Goal: Transaction & Acquisition: Subscribe to service/newsletter

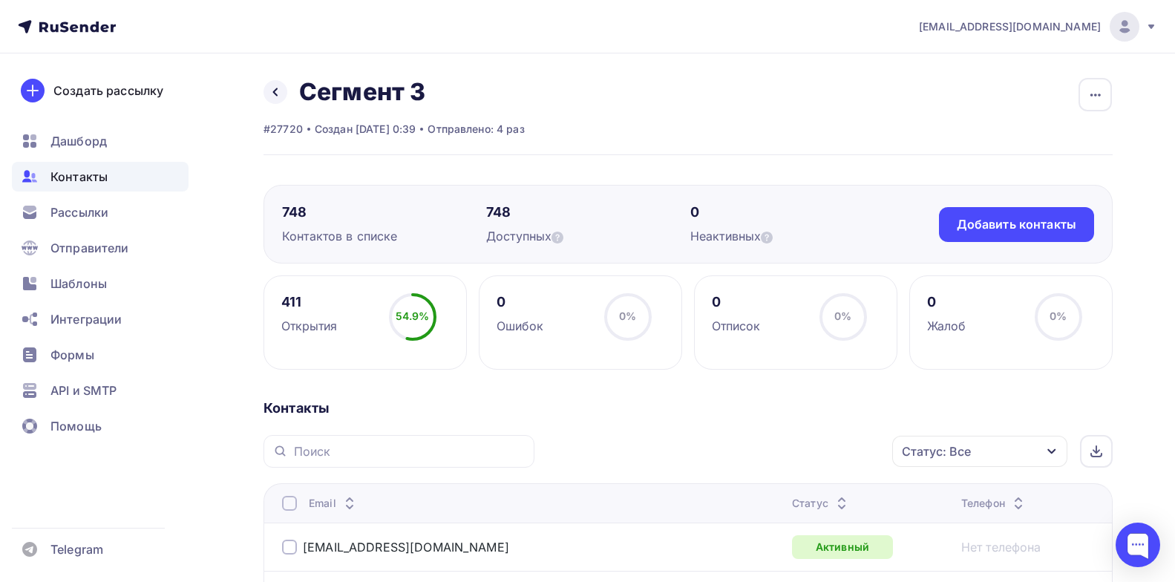
click at [86, 169] on span "Контакты" at bounding box center [78, 177] width 57 height 18
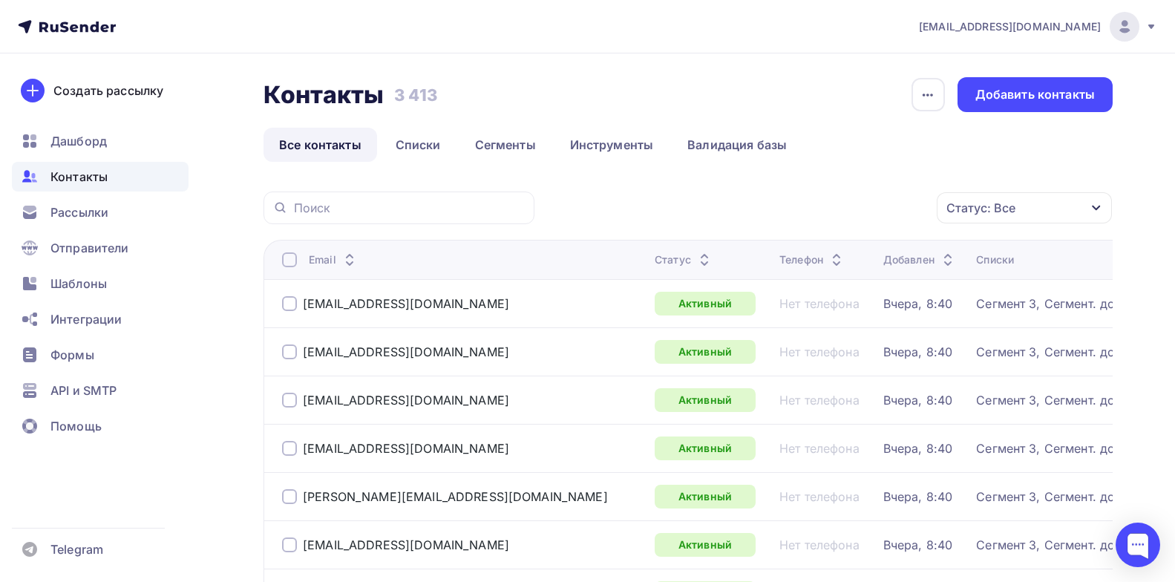
click at [347, 155] on link "Все контакты" at bounding box center [320, 145] width 114 height 34
click at [654, 263] on div "Статус" at bounding box center [683, 259] width 59 height 15
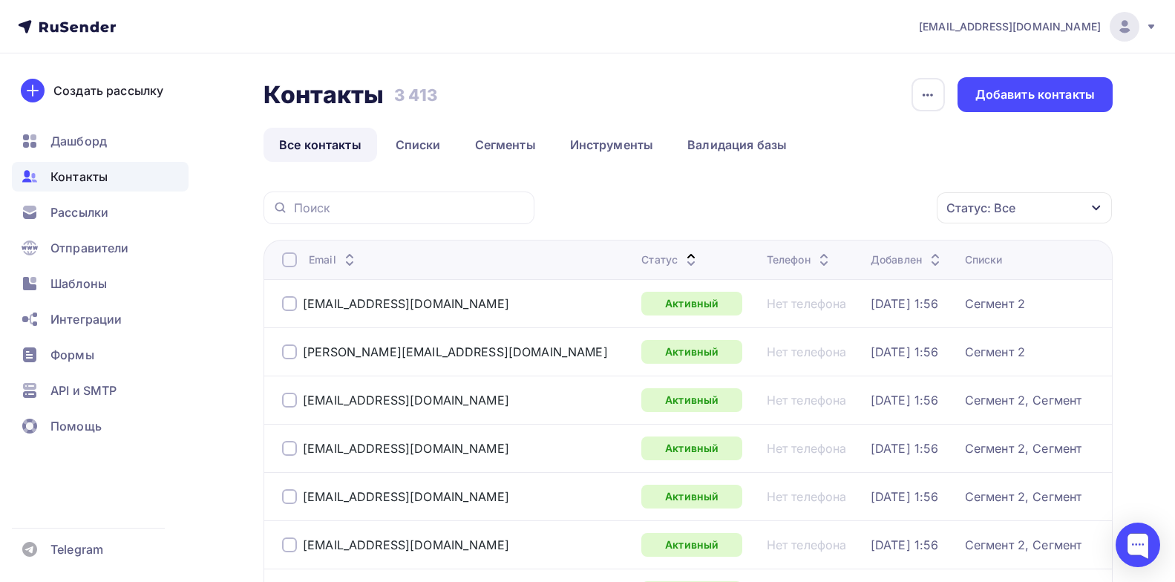
click at [635, 251] on th "Статус" at bounding box center [697, 259] width 125 height 39
click at [641, 254] on div "Статус" at bounding box center [670, 259] width 59 height 15
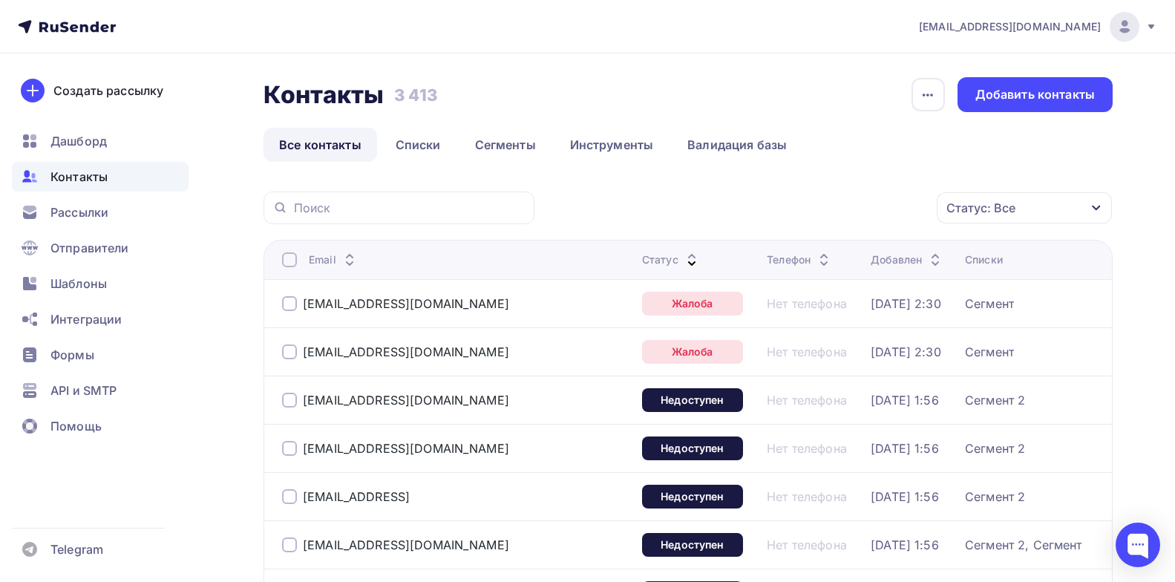
click at [287, 297] on div at bounding box center [289, 303] width 15 height 15
click at [289, 355] on div at bounding box center [289, 351] width 15 height 15
drag, startPoint x: 915, startPoint y: 208, endPoint x: 916, endPoint y: 200, distance: 7.5
click at [915, 208] on div "Действие" at bounding box center [826, 208] width 196 height 29
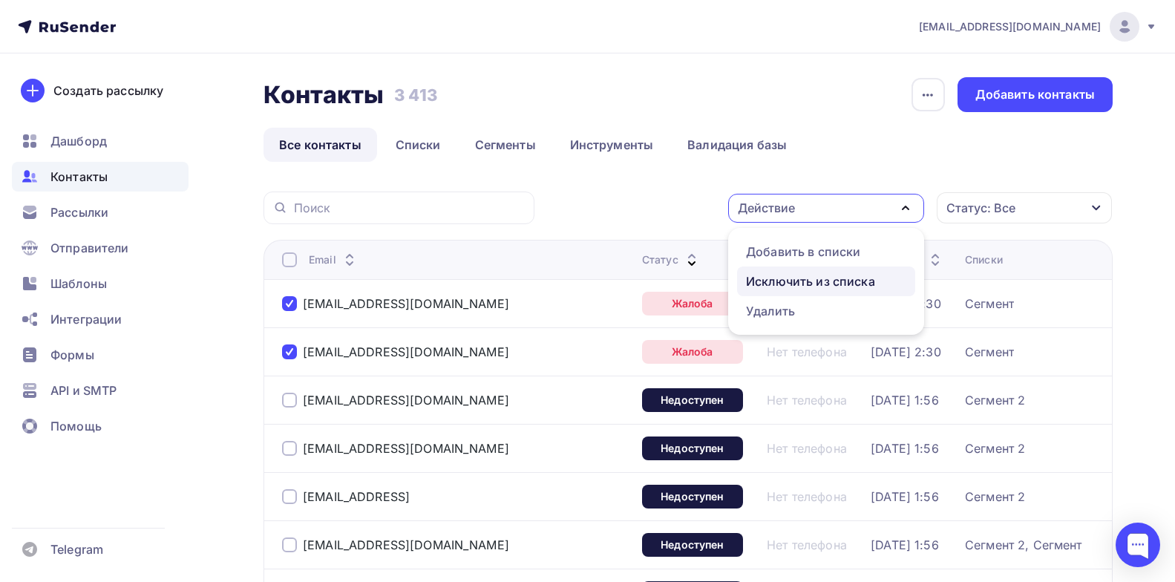
click at [804, 284] on div "Исключить из списка" at bounding box center [810, 281] width 129 height 18
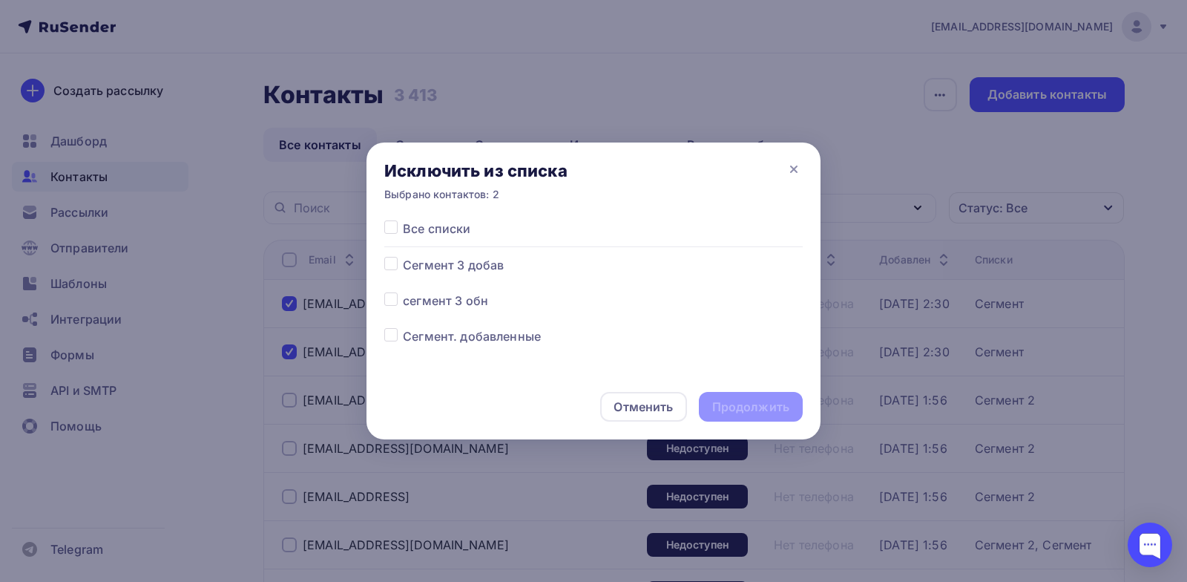
click at [401, 229] on div at bounding box center [393, 229] width 19 height 18
click at [398, 234] on div at bounding box center [393, 229] width 19 height 18
click at [403, 220] on label at bounding box center [403, 220] width 0 height 0
click at [393, 233] on input "checkbox" at bounding box center [390, 226] width 13 height 13
checkbox input "true"
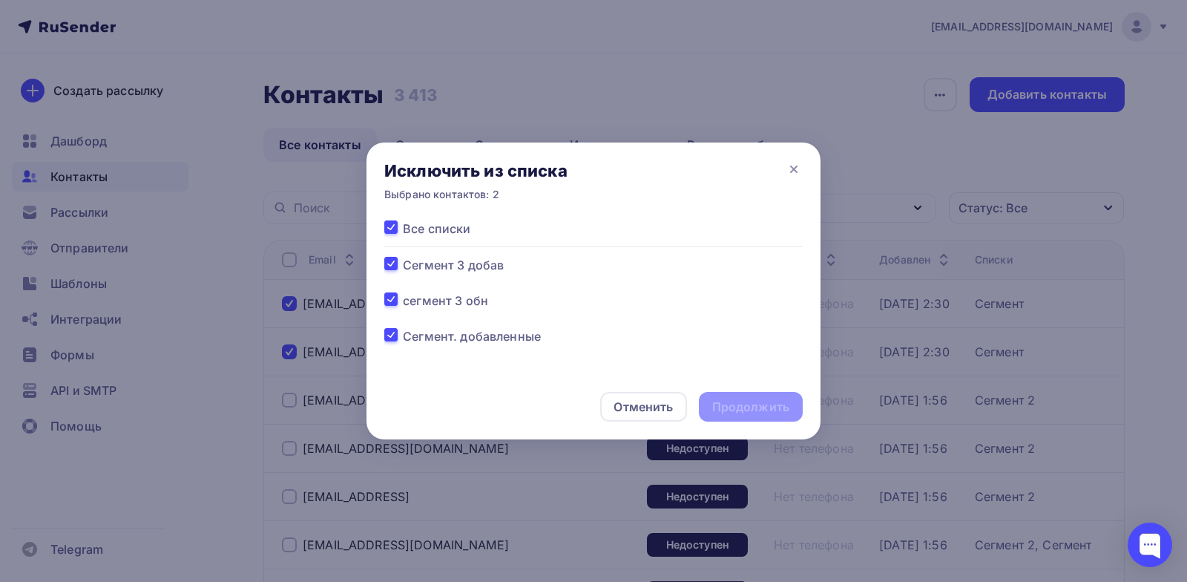
checkbox input "true"
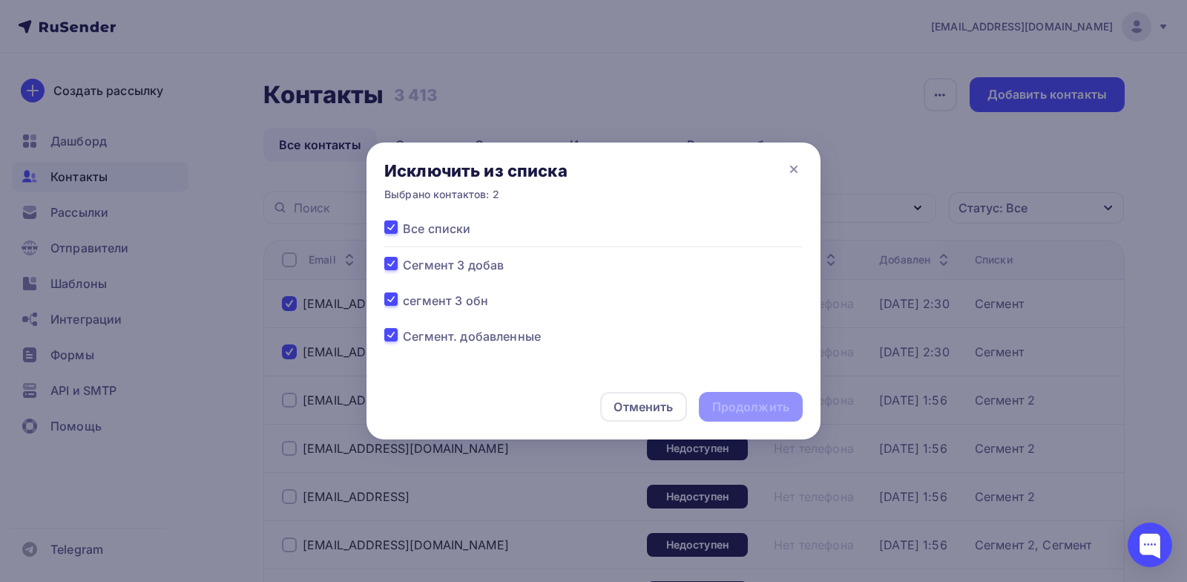
checkbox input "true"
click at [760, 416] on div "Продолжить" at bounding box center [751, 407] width 104 height 30
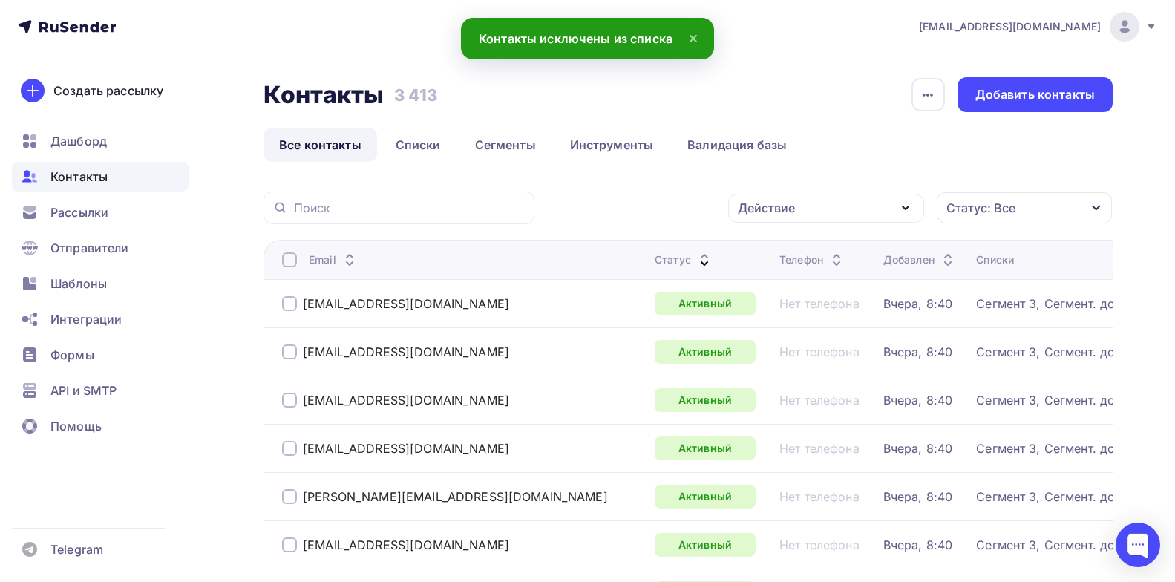
click at [649, 267] on th "Статус" at bounding box center [711, 259] width 125 height 39
click at [654, 264] on div "Статус" at bounding box center [683, 259] width 59 height 15
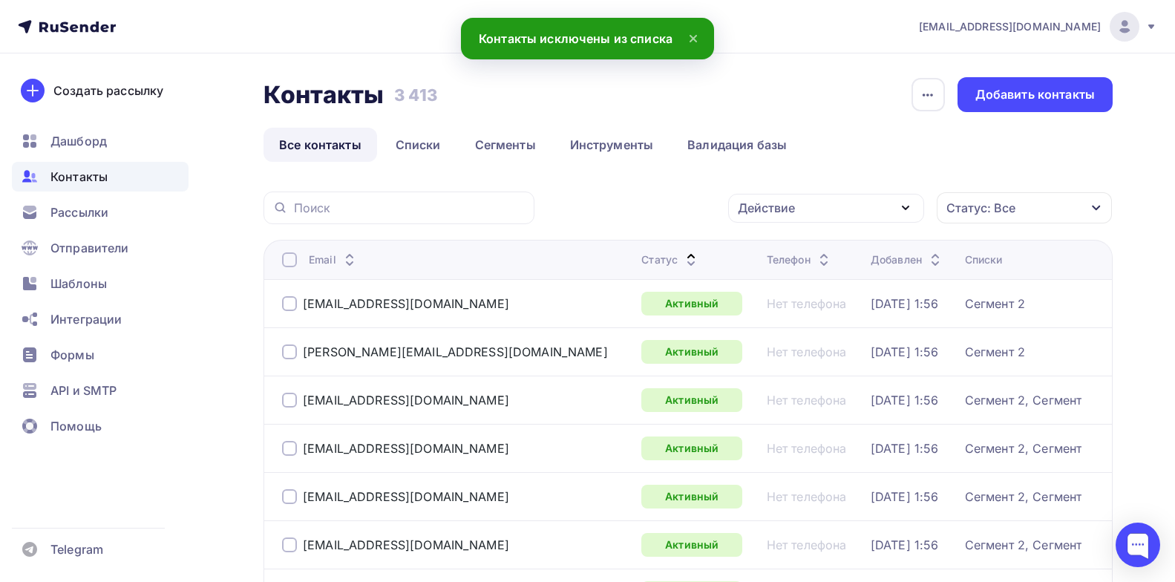
click at [641, 264] on div "Статус" at bounding box center [670, 259] width 59 height 15
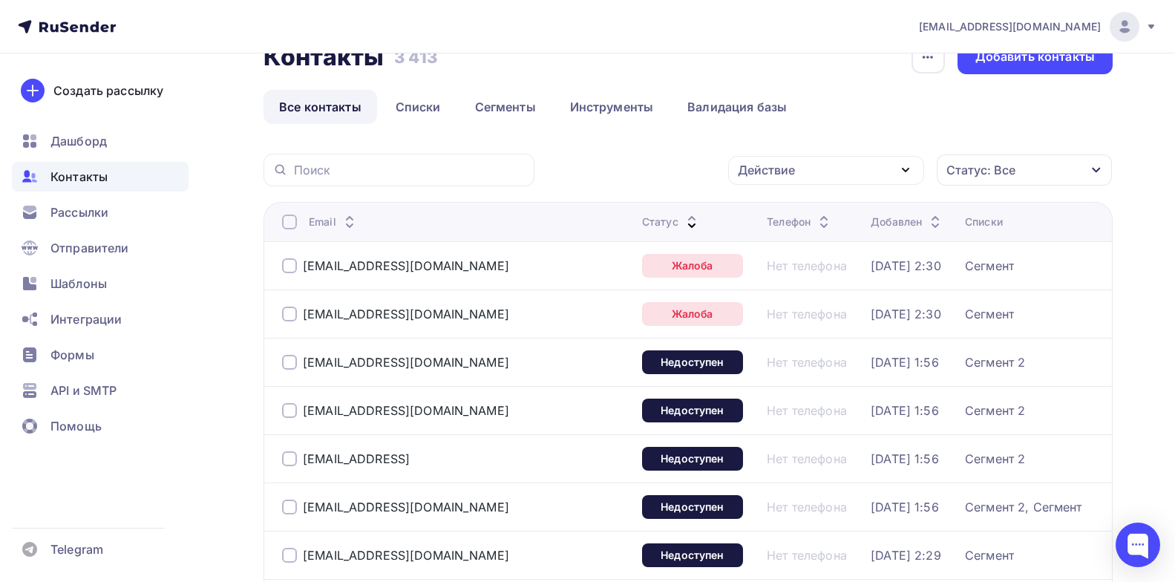
scroll to position [74, 0]
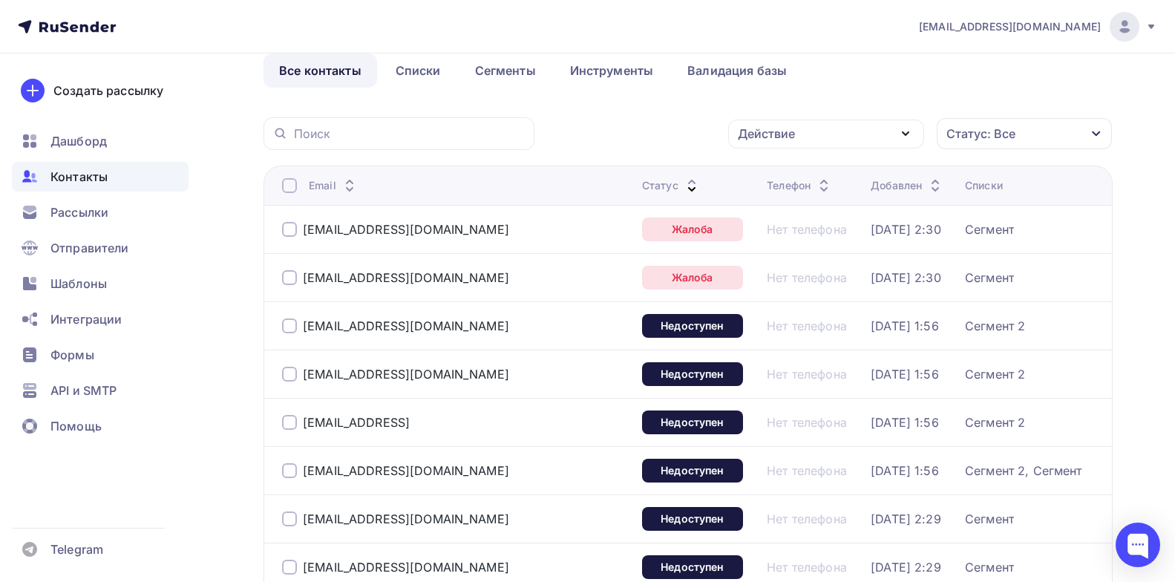
click at [1078, 125] on div "Статус: Все" at bounding box center [1023, 133] width 175 height 31
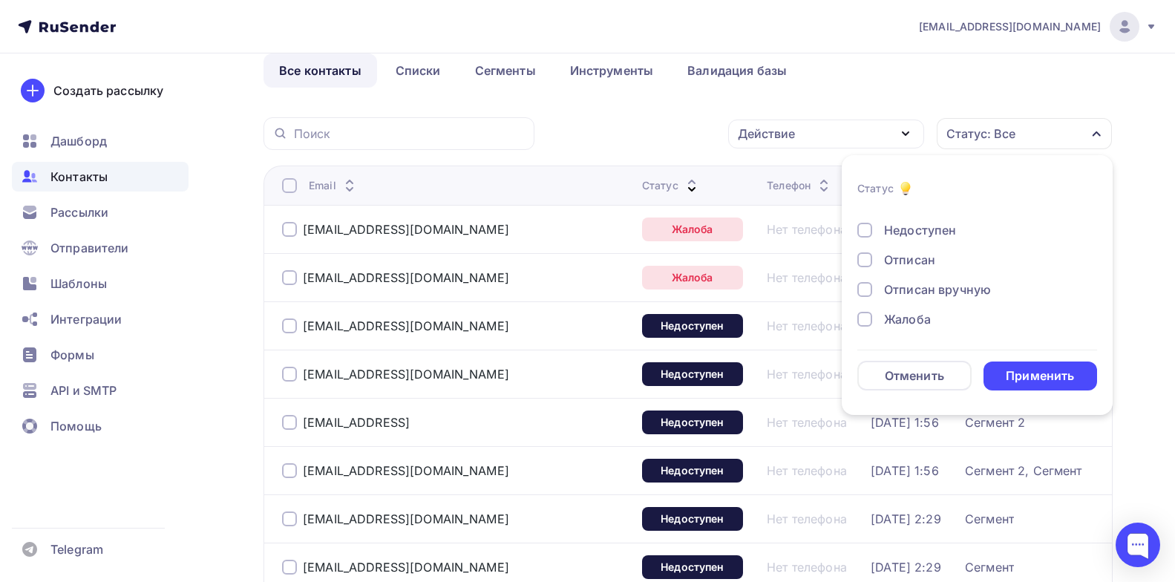
scroll to position [108, 0]
click at [870, 317] on div at bounding box center [864, 318] width 15 height 15
click at [864, 284] on div at bounding box center [864, 288] width 15 height 15
click at [866, 261] on div at bounding box center [864, 259] width 15 height 15
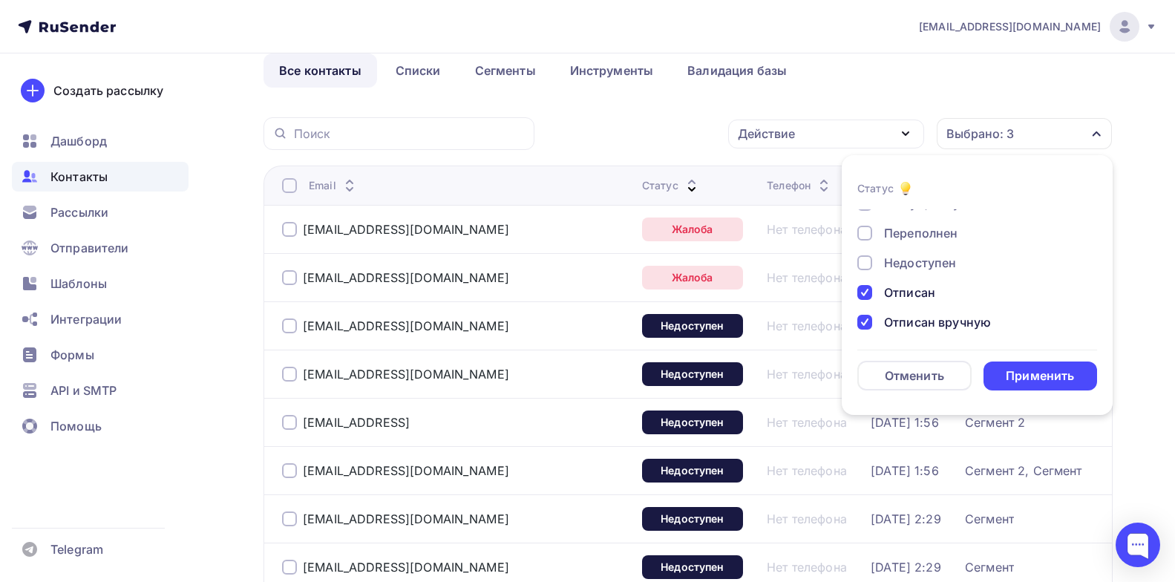
click at [867, 255] on div at bounding box center [864, 262] width 15 height 15
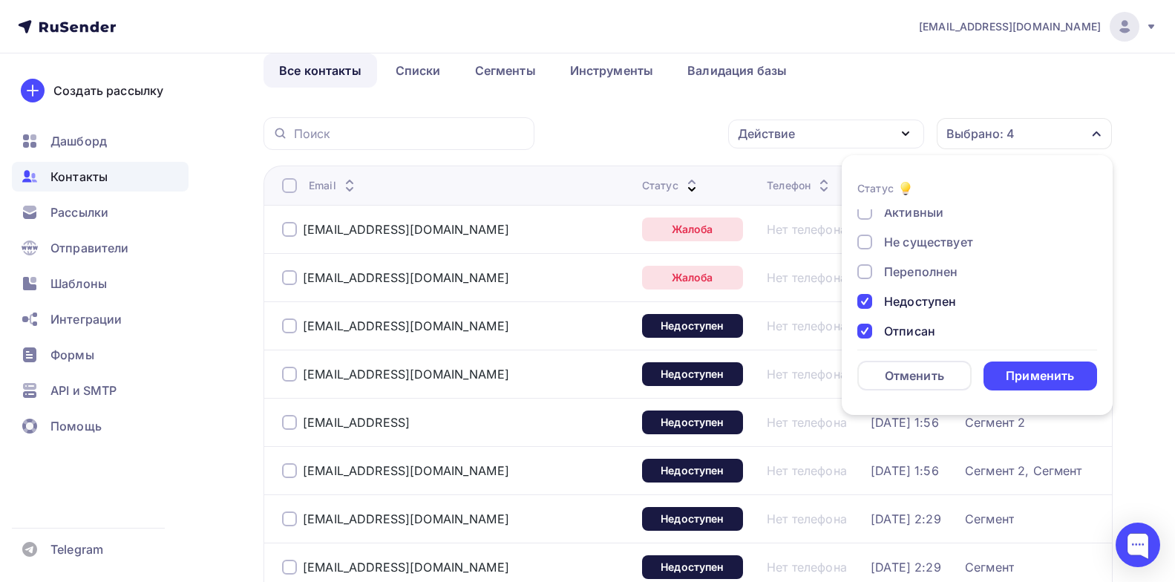
click at [866, 230] on div "Новый Активный Не существует Переполнен Недоступен Отписан Отписан вручную [GEO…" at bounding box center [977, 287] width 240 height 226
click at [875, 309] on div "Переполнен" at bounding box center [968, 307] width 223 height 18
click at [867, 282] on div at bounding box center [864, 277] width 15 height 15
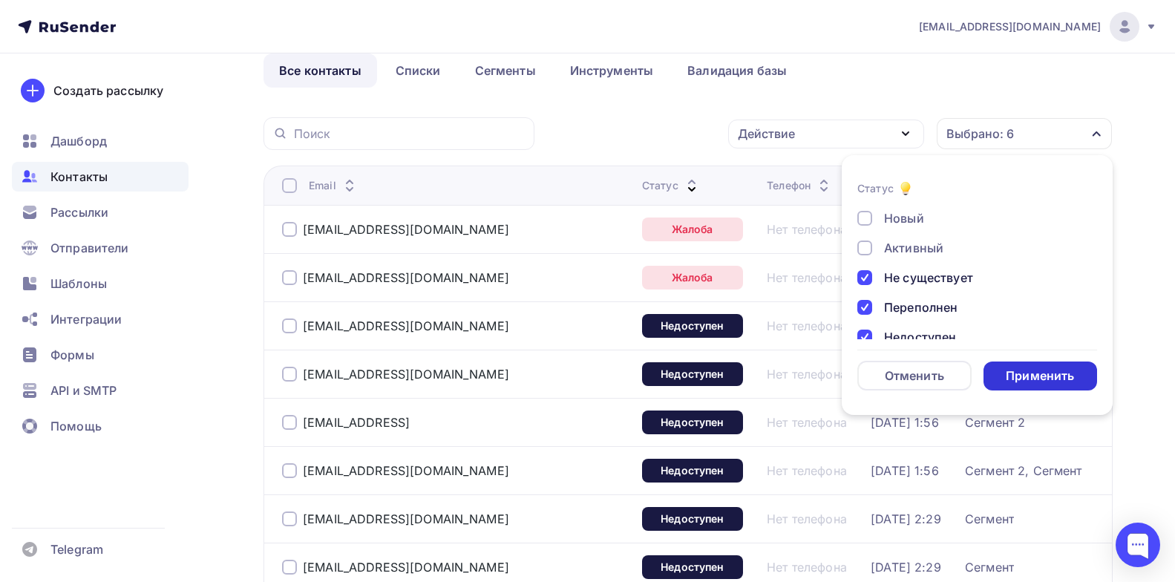
click at [1039, 383] on div "Применить" at bounding box center [1039, 375] width 68 height 17
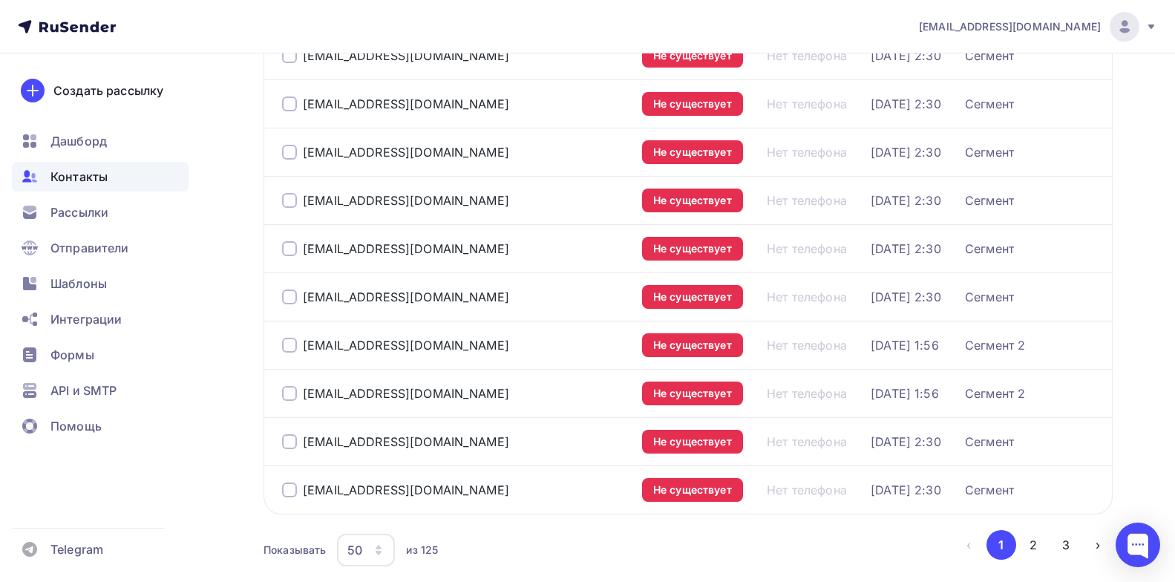
scroll to position [2261, 0]
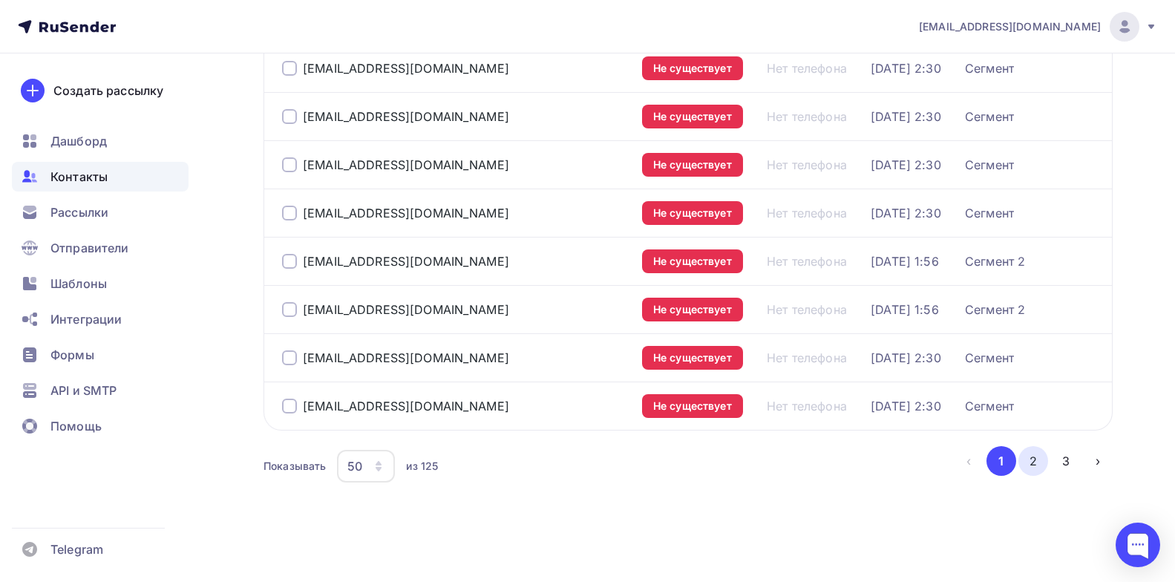
click at [1025, 468] on button "2" at bounding box center [1033, 461] width 30 height 30
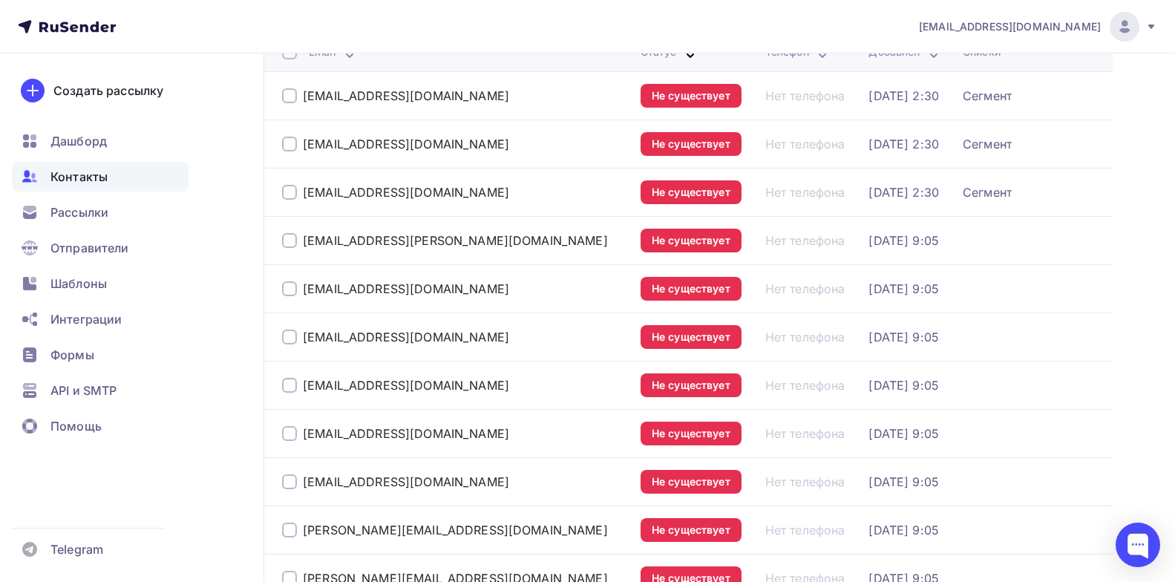
scroll to position [117, 0]
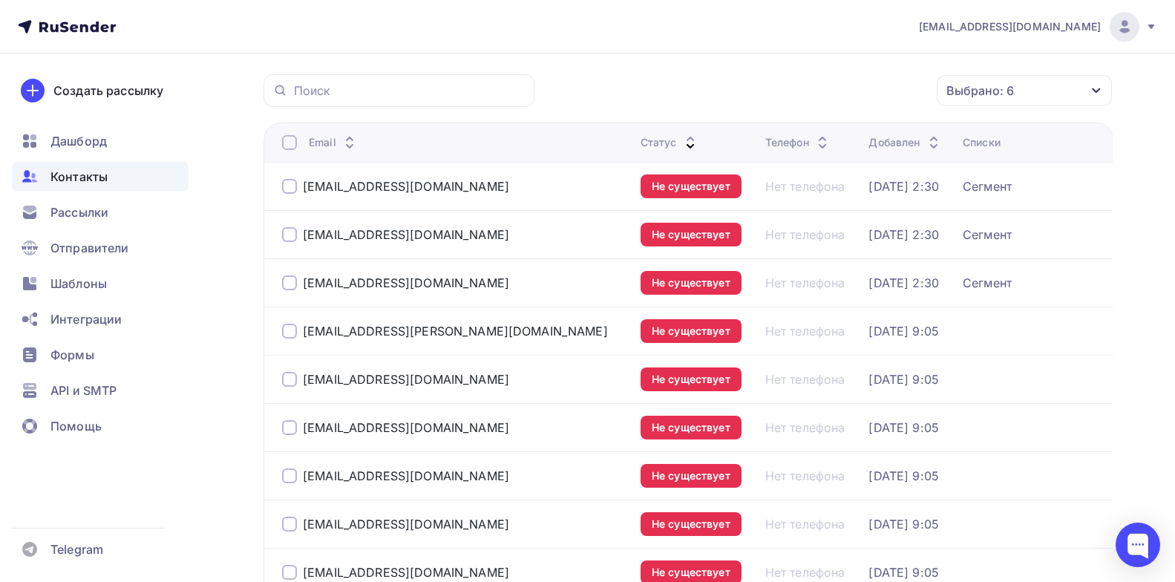
click at [293, 139] on div at bounding box center [289, 142] width 15 height 15
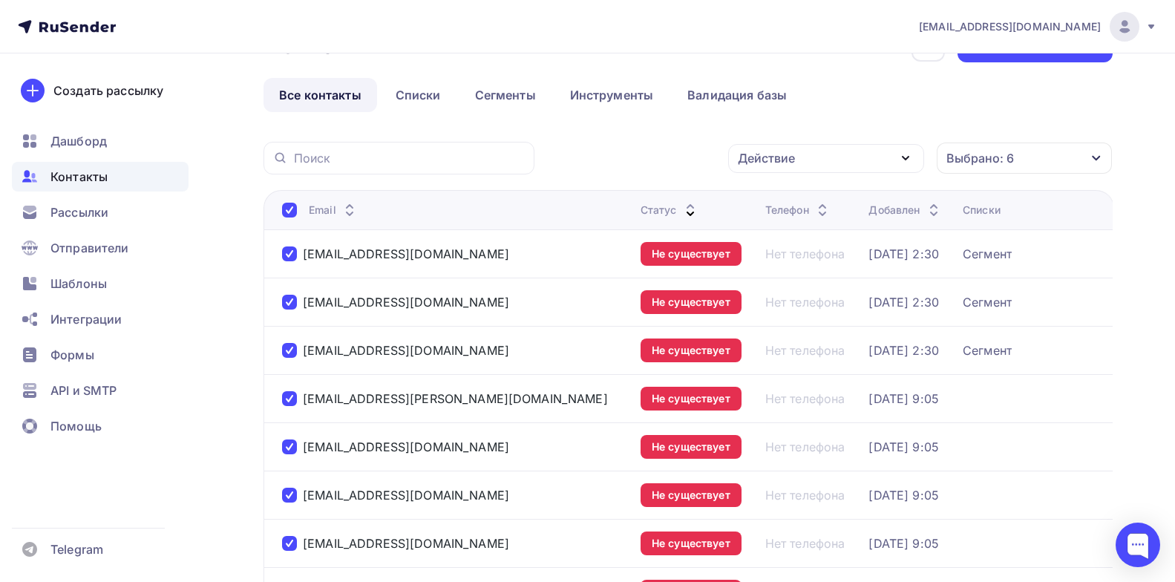
scroll to position [0, 0]
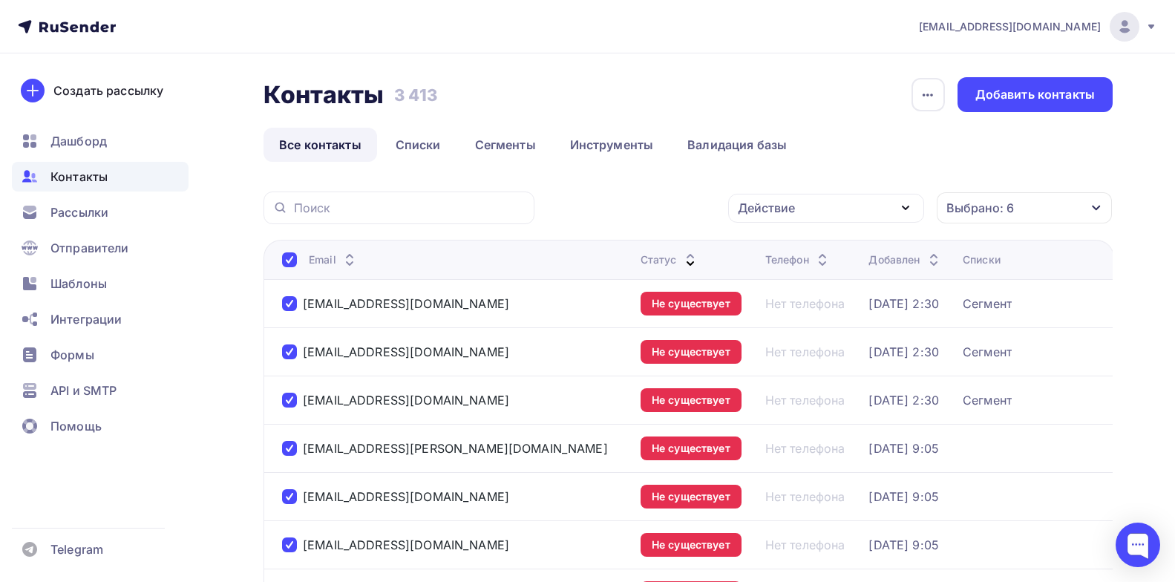
click at [902, 208] on icon "button" at bounding box center [905, 208] width 18 height 18
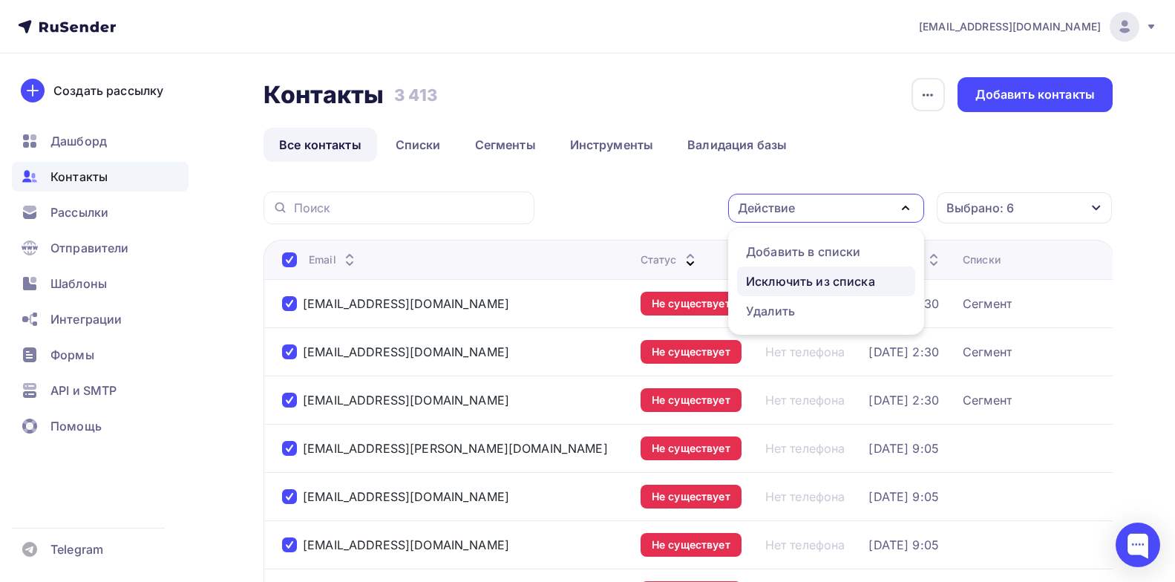
click at [818, 285] on div "Исключить из списка" at bounding box center [810, 281] width 129 height 18
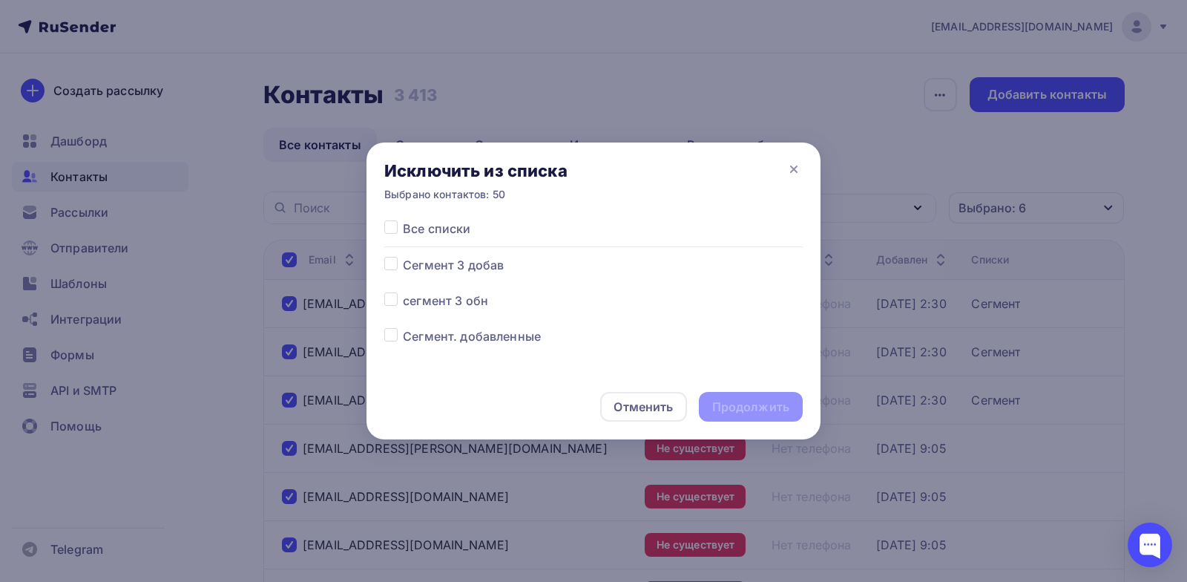
click at [403, 220] on label at bounding box center [403, 220] width 0 height 0
click at [396, 225] on input "checkbox" at bounding box center [390, 226] width 13 height 13
checkbox input "true"
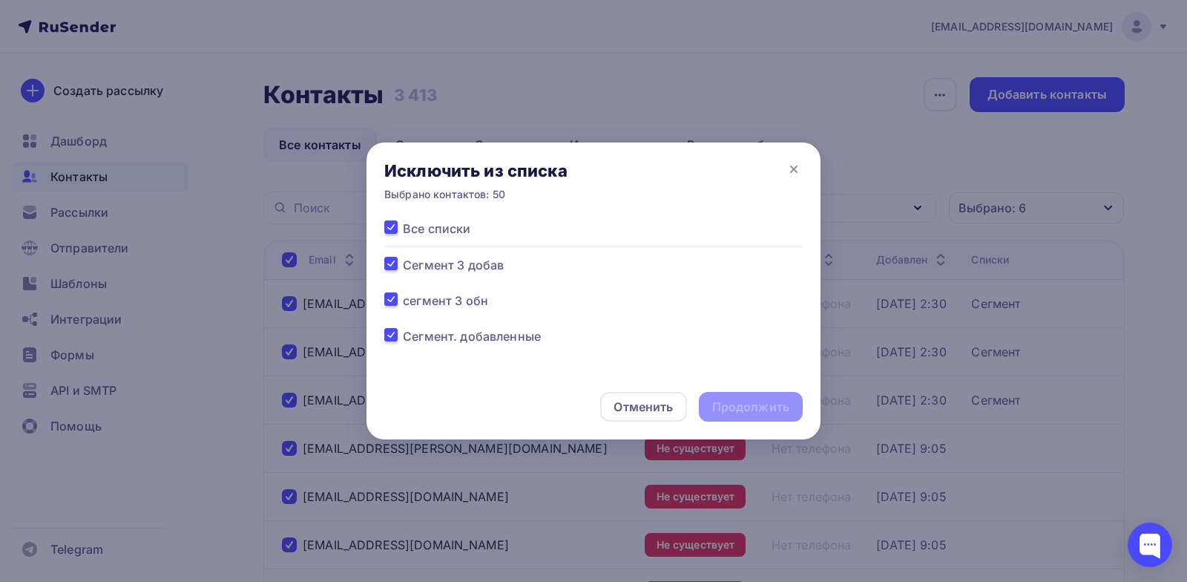
checkbox input "true"
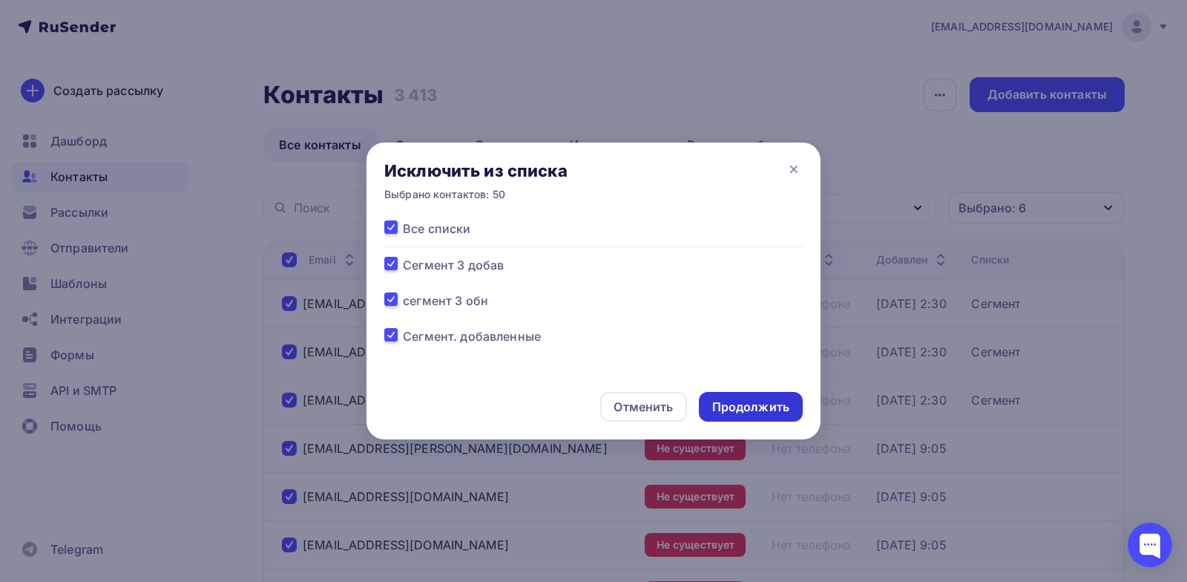
click at [767, 399] on div "Продолжить" at bounding box center [750, 406] width 77 height 17
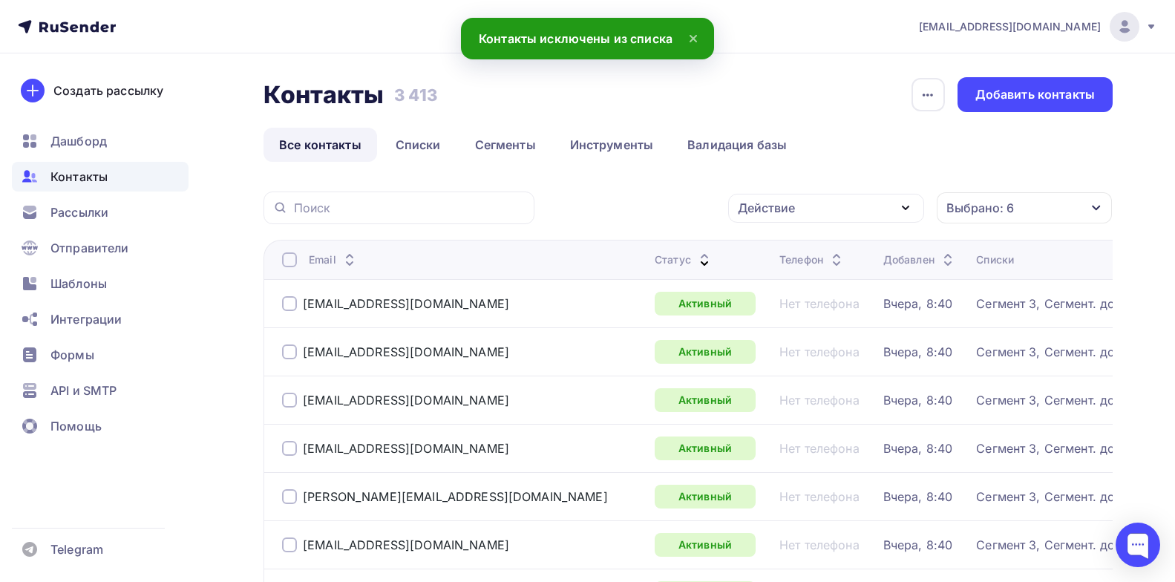
click at [695, 262] on icon at bounding box center [704, 264] width 18 height 18
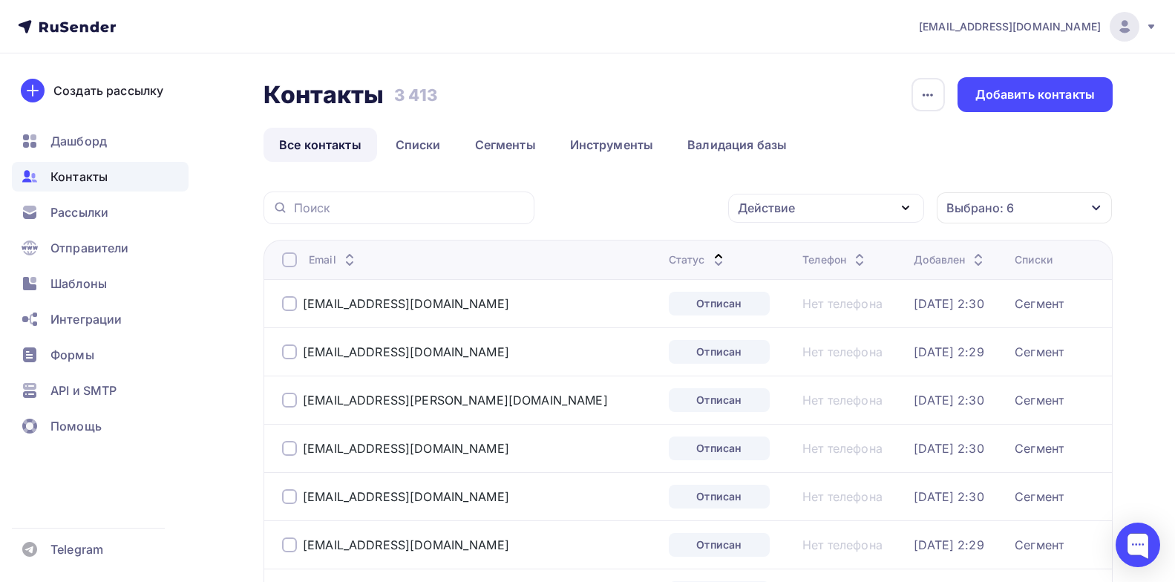
click at [669, 255] on div "Статус" at bounding box center [698, 259] width 59 height 15
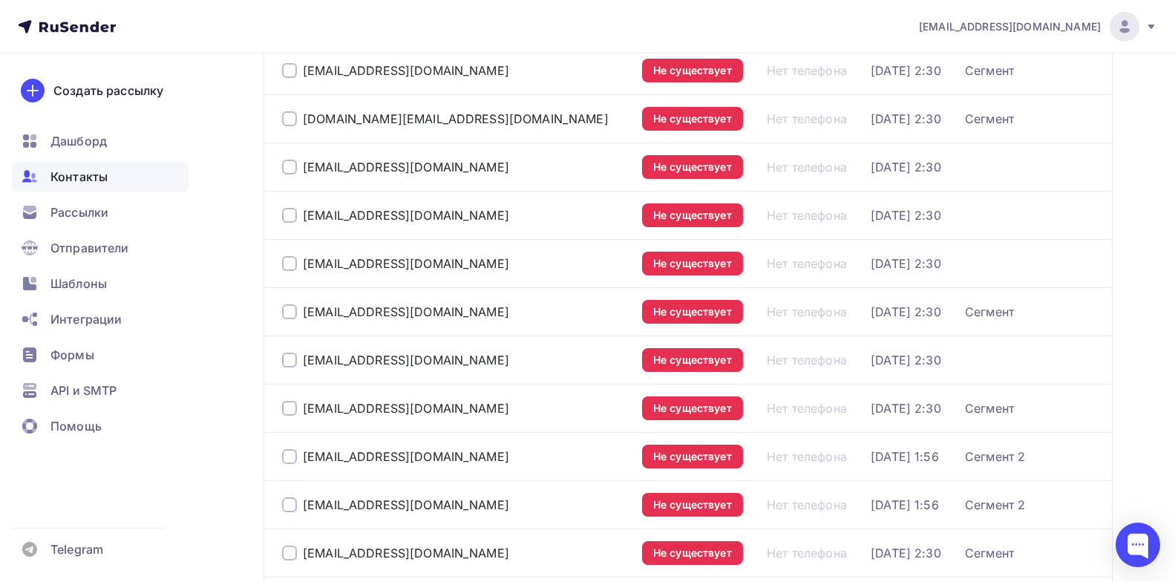
scroll to position [2261, 0]
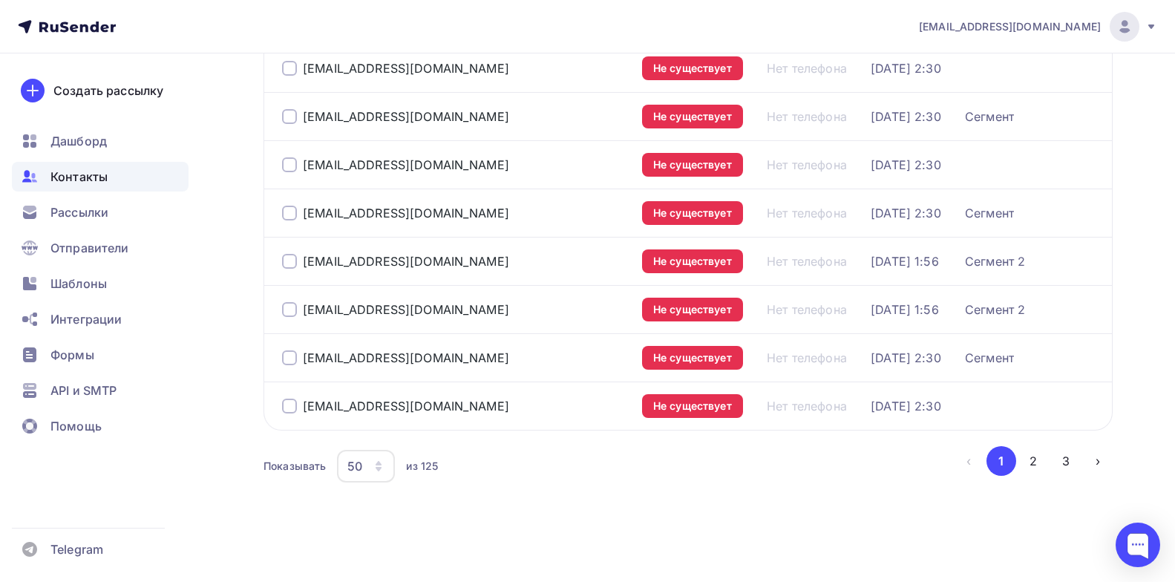
click at [375, 465] on icon "button" at bounding box center [378, 466] width 12 height 12
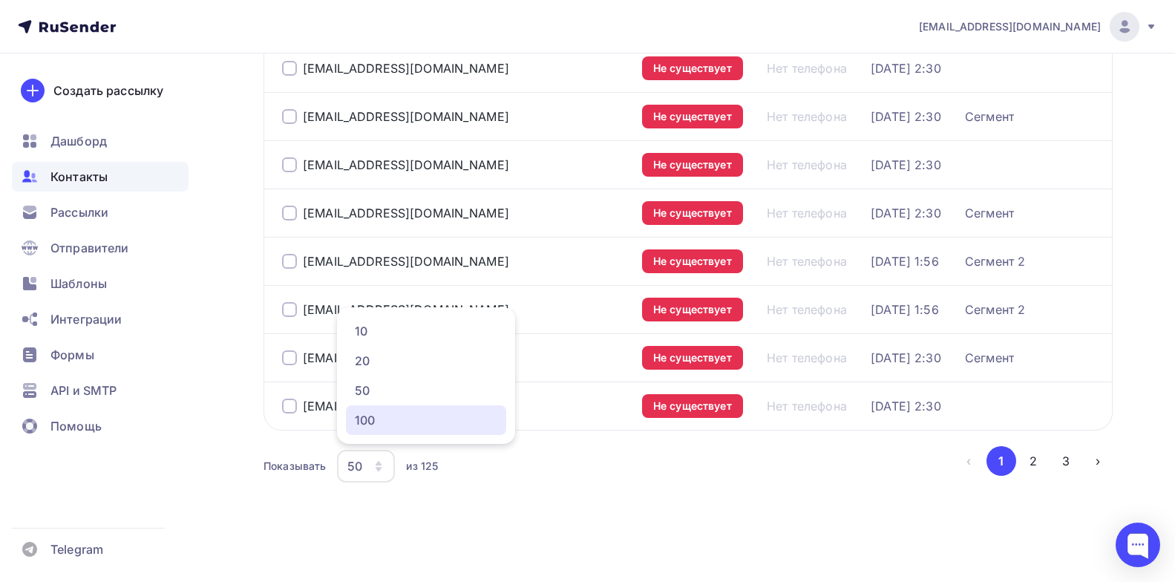
click at [377, 425] on div "100" at bounding box center [426, 420] width 142 height 18
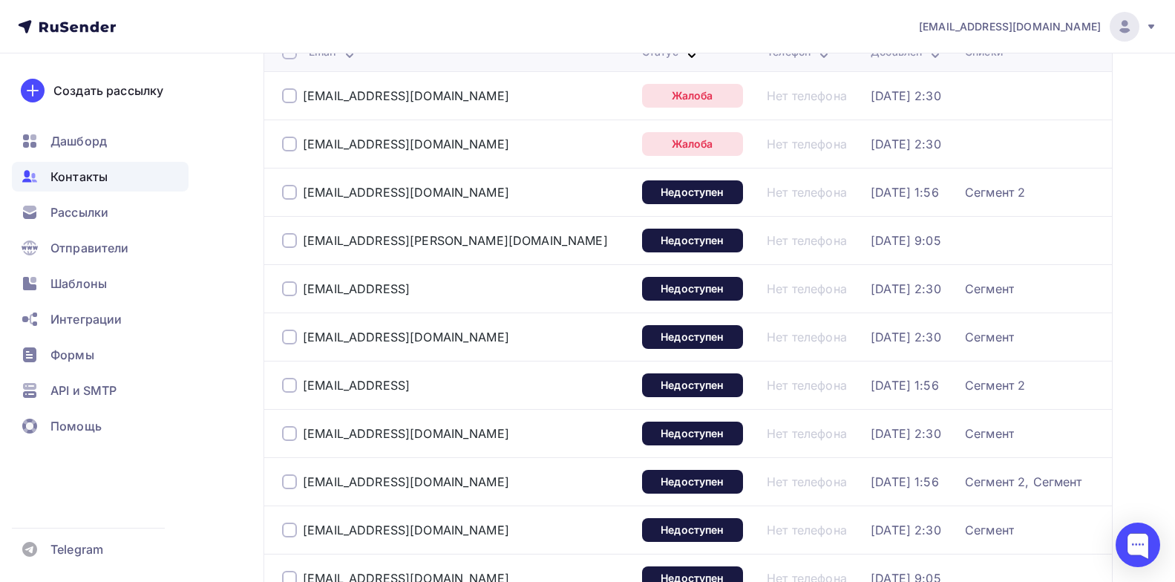
scroll to position [117, 0]
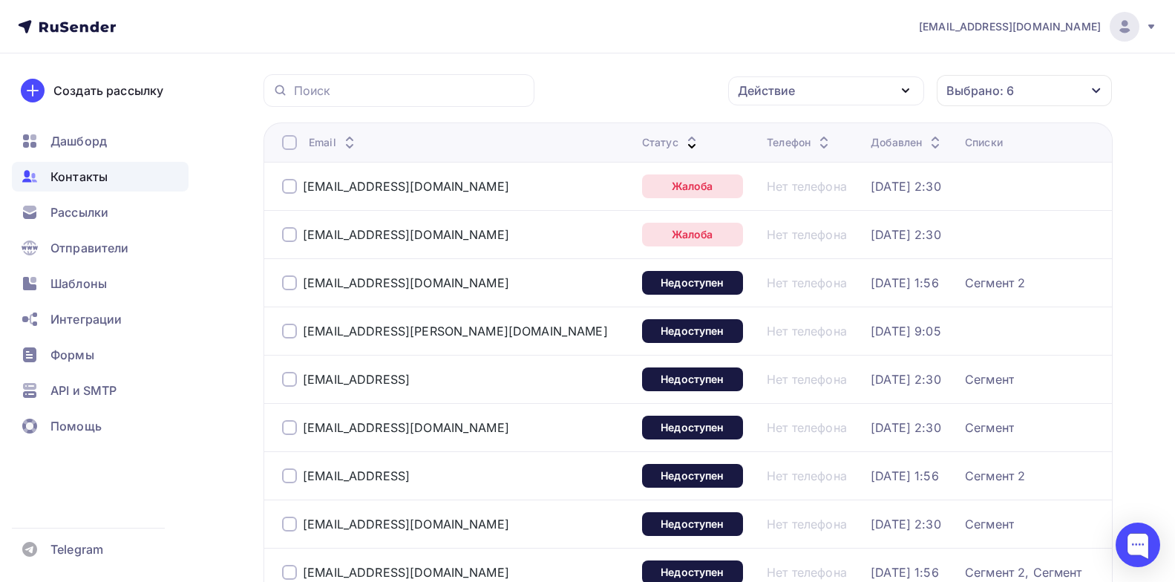
click at [292, 145] on div at bounding box center [289, 142] width 15 height 15
click at [284, 140] on div at bounding box center [289, 142] width 15 height 15
click at [897, 91] on icon "button" at bounding box center [905, 91] width 18 height 18
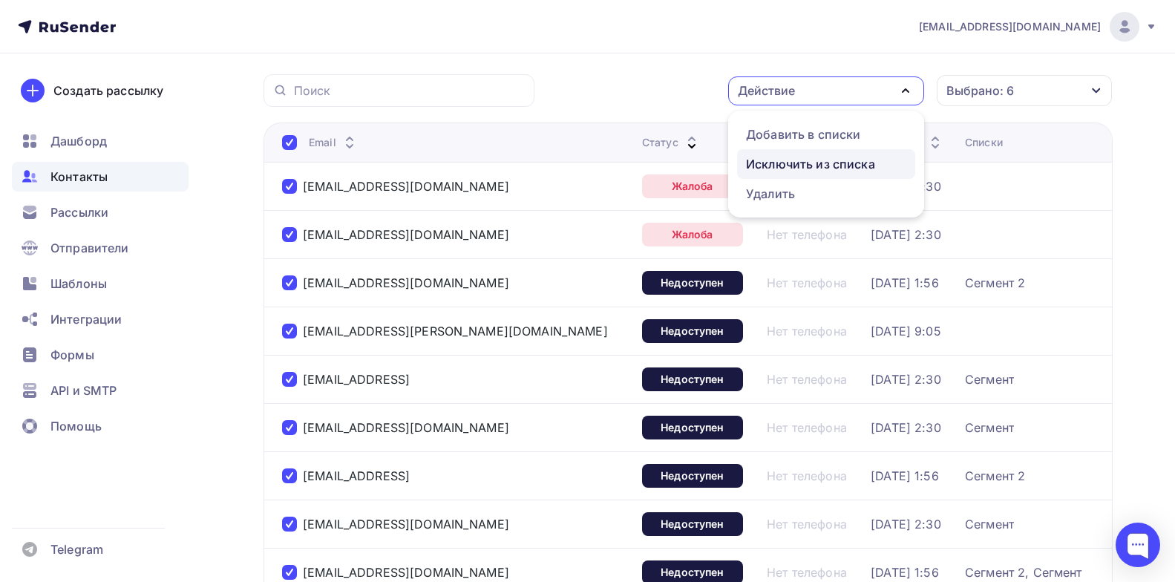
click at [813, 163] on div "Исключить из списка" at bounding box center [810, 164] width 129 height 18
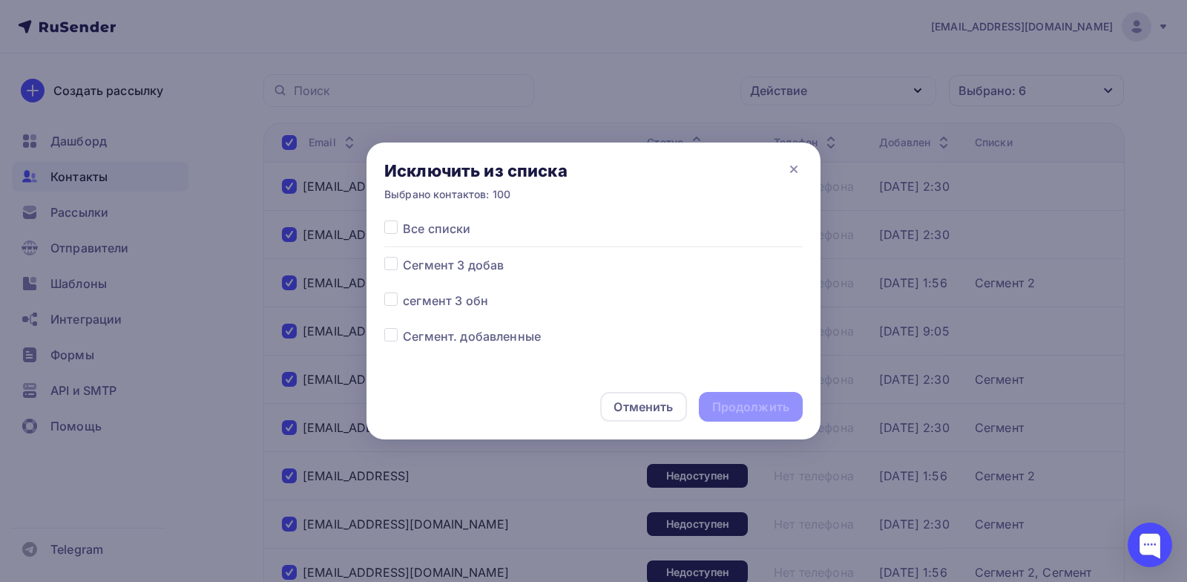
click at [403, 220] on label at bounding box center [403, 220] width 0 height 0
click at [394, 227] on input "checkbox" at bounding box center [390, 226] width 13 height 13
checkbox input "true"
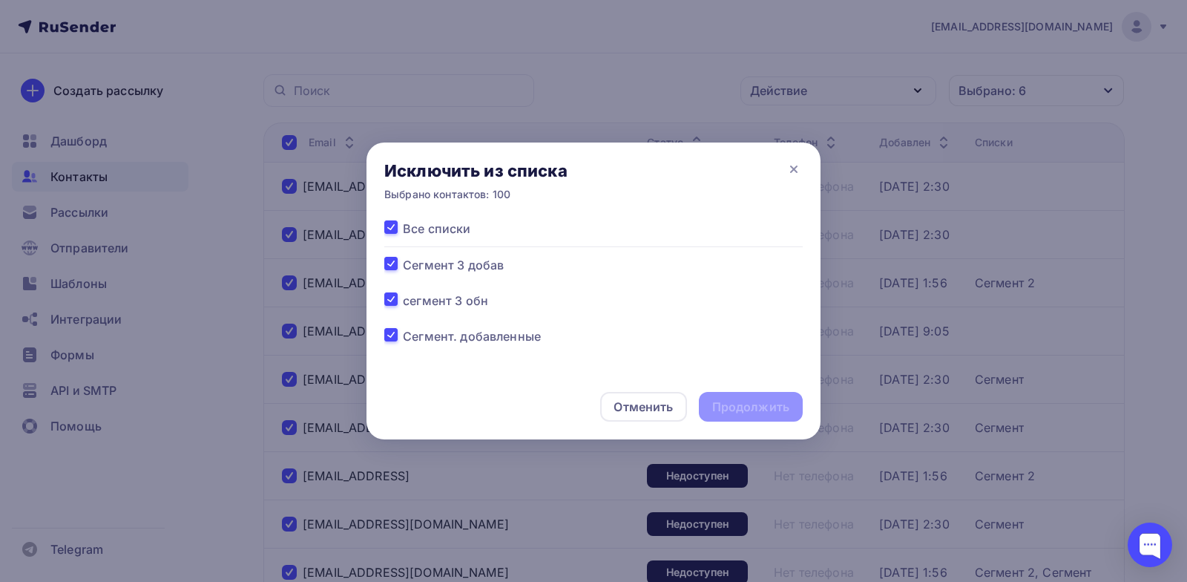
checkbox input "true"
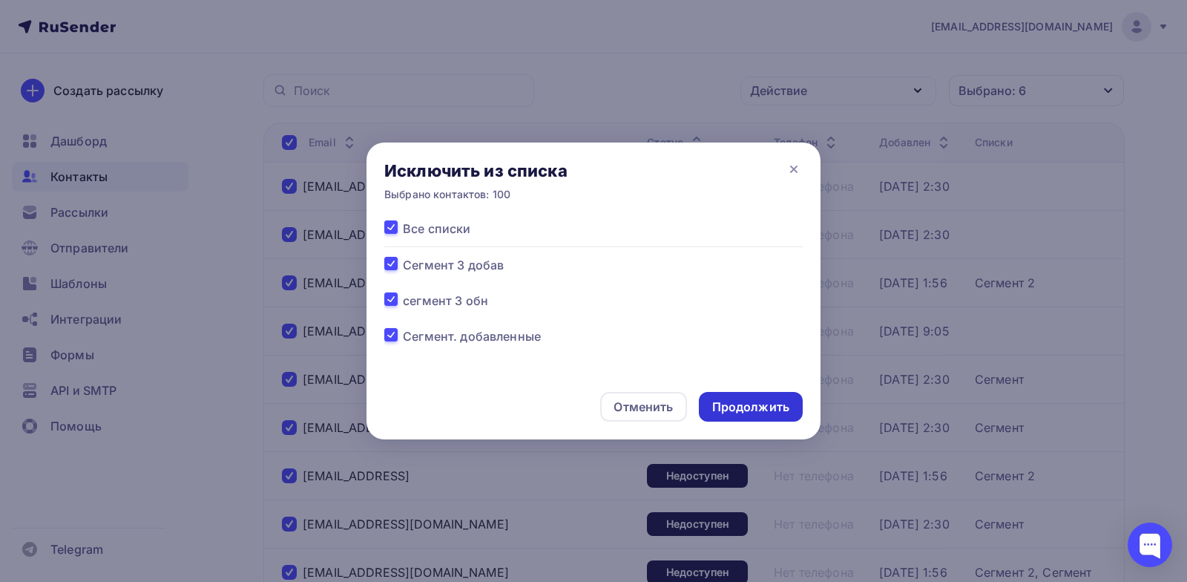
click at [741, 404] on div "Продолжить" at bounding box center [750, 406] width 77 height 17
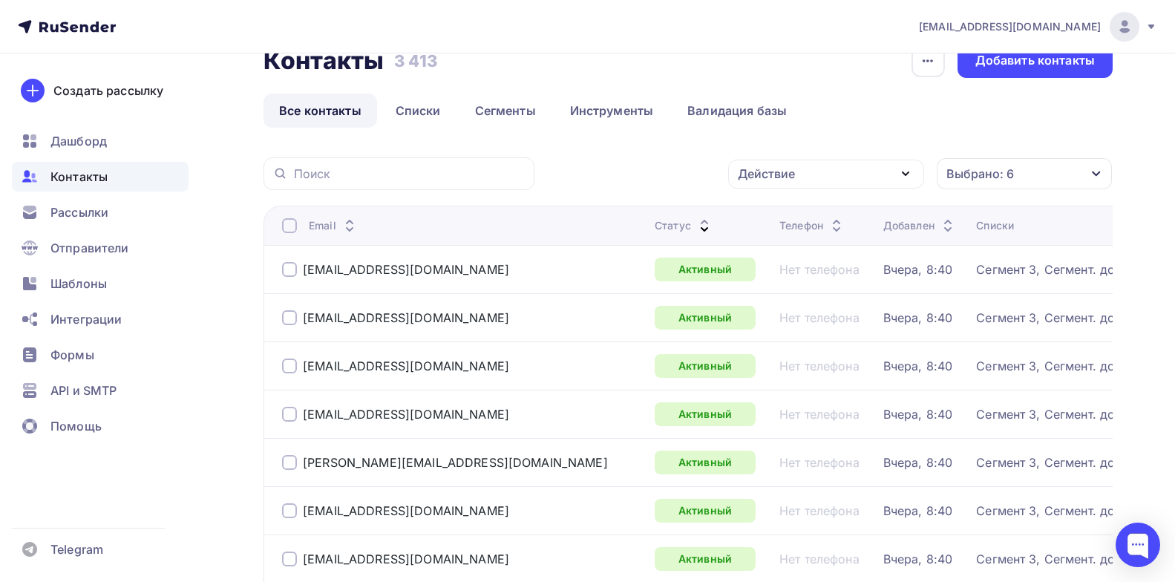
scroll to position [0, 0]
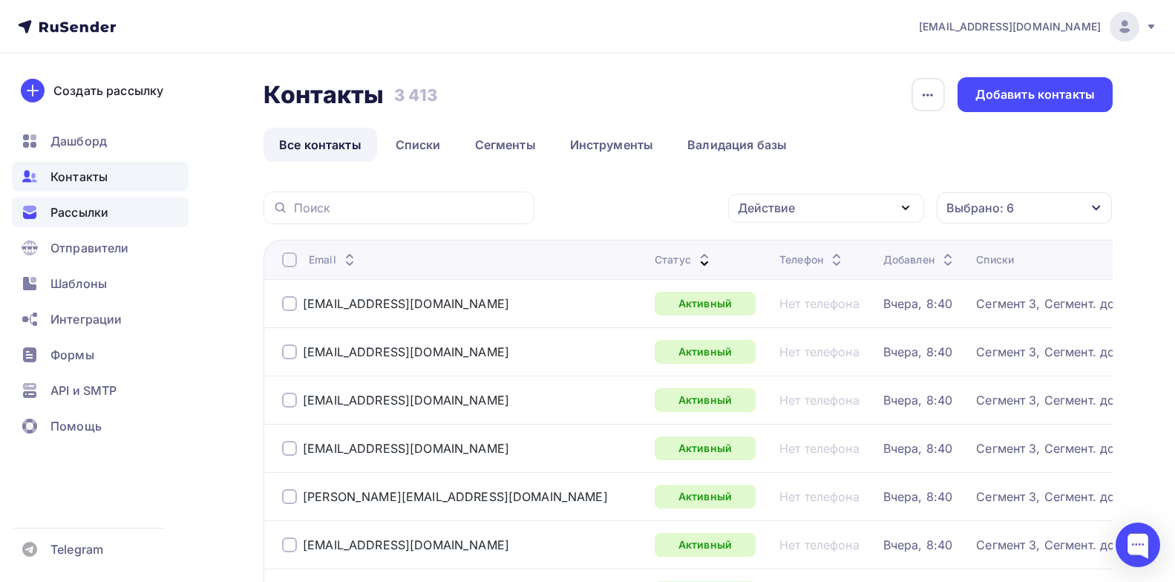
click at [115, 221] on div "Рассылки" at bounding box center [100, 212] width 177 height 30
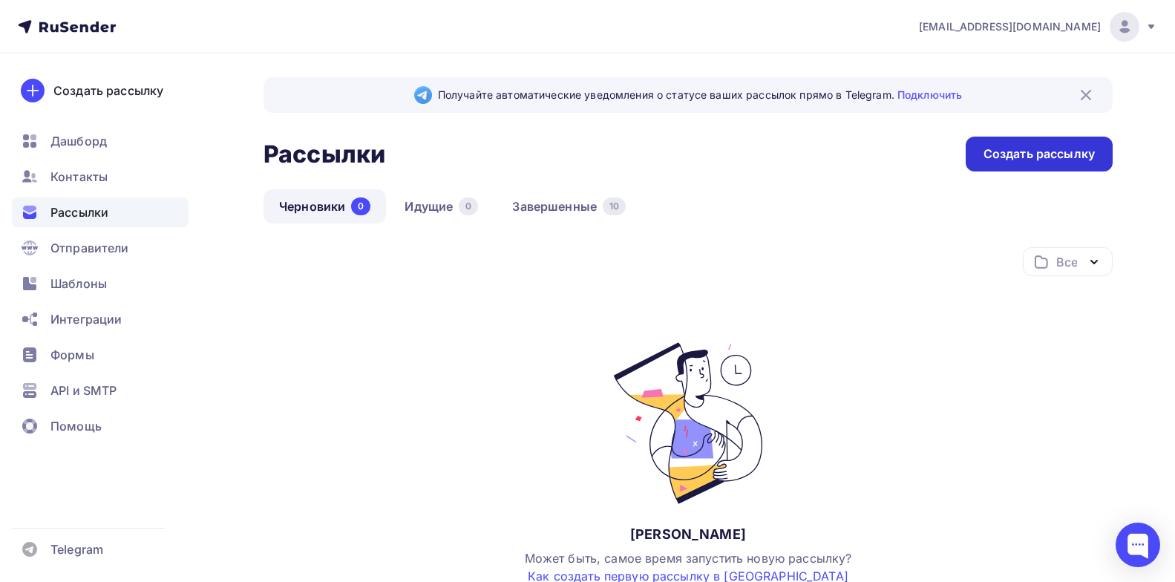
click at [982, 156] on div "Создать рассылку" at bounding box center [1038, 154] width 147 height 35
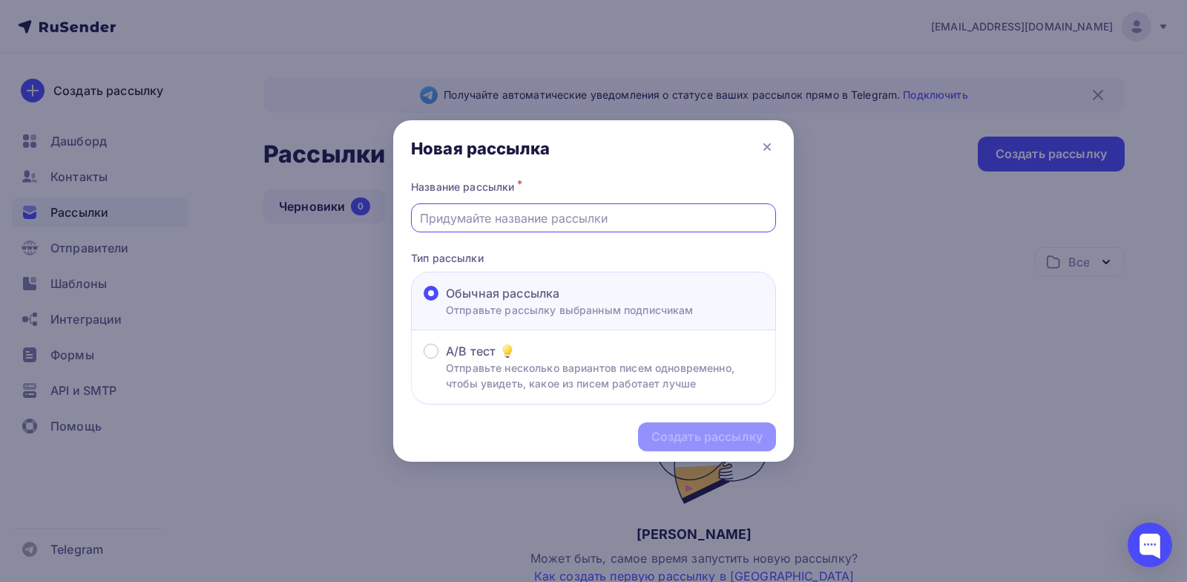
click at [485, 209] on input "text" at bounding box center [594, 218] width 348 height 18
click at [484, 212] on input "Рассылка [DATE] по 3 сегменту" at bounding box center [594, 218] width 348 height 18
type input "Рассылка [DATE] по 3 сегменту"
click at [681, 440] on div "Создать рассылку" at bounding box center [707, 436] width 111 height 17
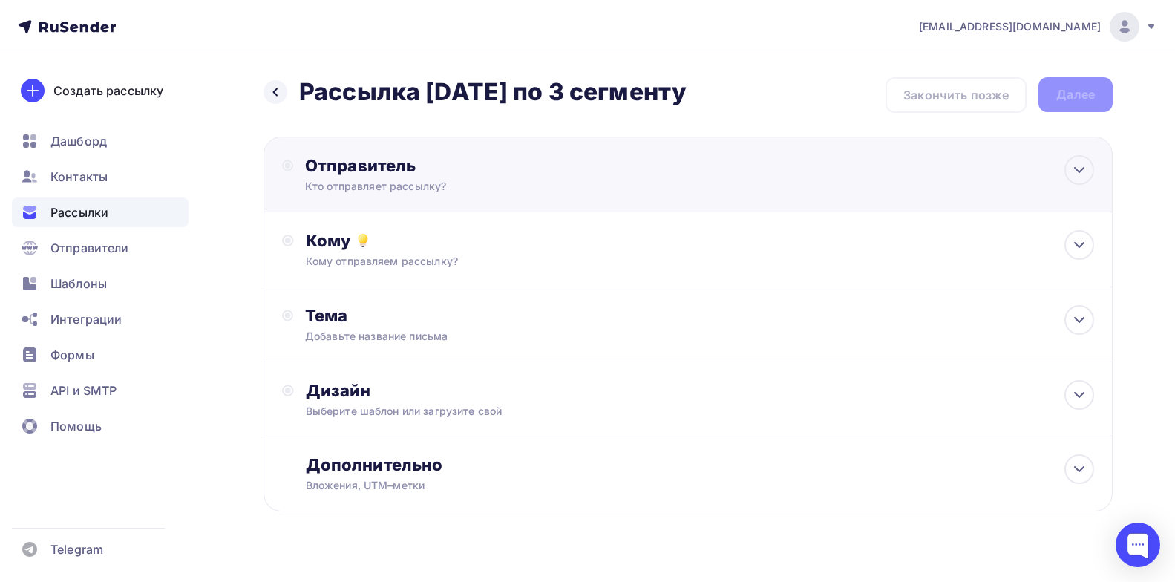
click at [498, 160] on div "Отправитель" at bounding box center [465, 165] width 321 height 21
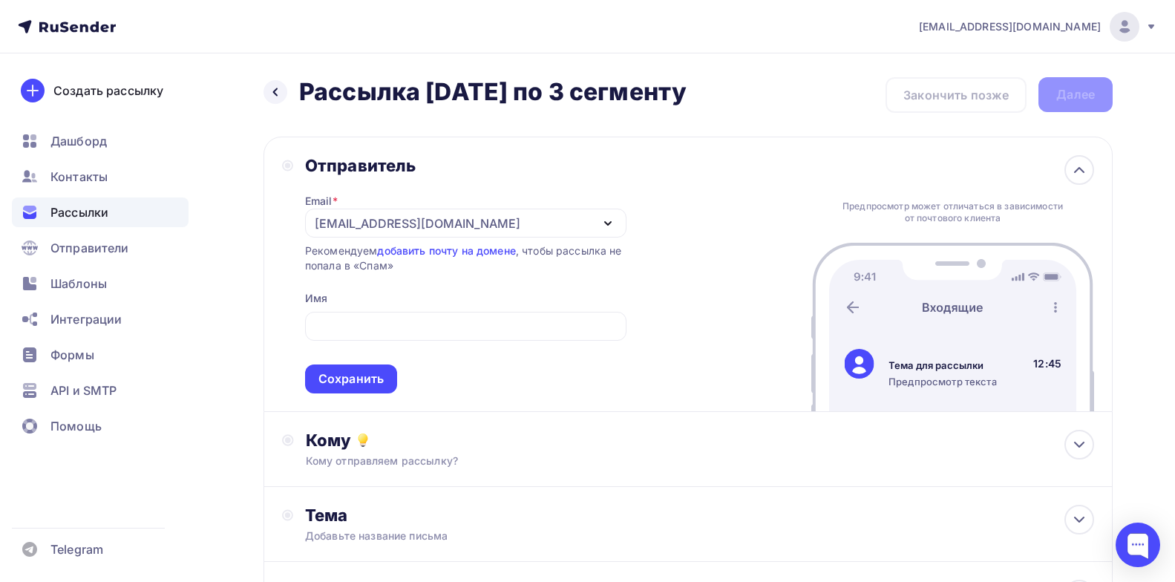
click at [696, 267] on div "Отправитель Email * [EMAIL_ADDRESS][DOMAIN_NAME] [EMAIL_ADDRESS][DOMAIN_NAME] Д…" at bounding box center [687, 274] width 849 height 275
click at [443, 318] on input "text" at bounding box center [465, 327] width 304 height 18
paste input "проектная лаборатория ЗАРЯ"
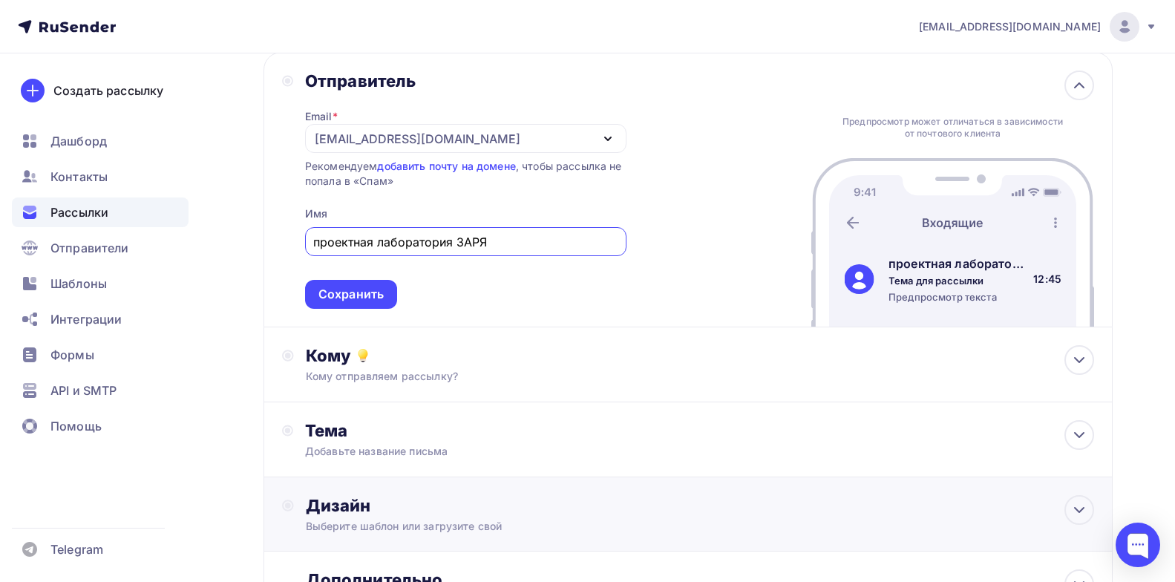
scroll to position [223, 0]
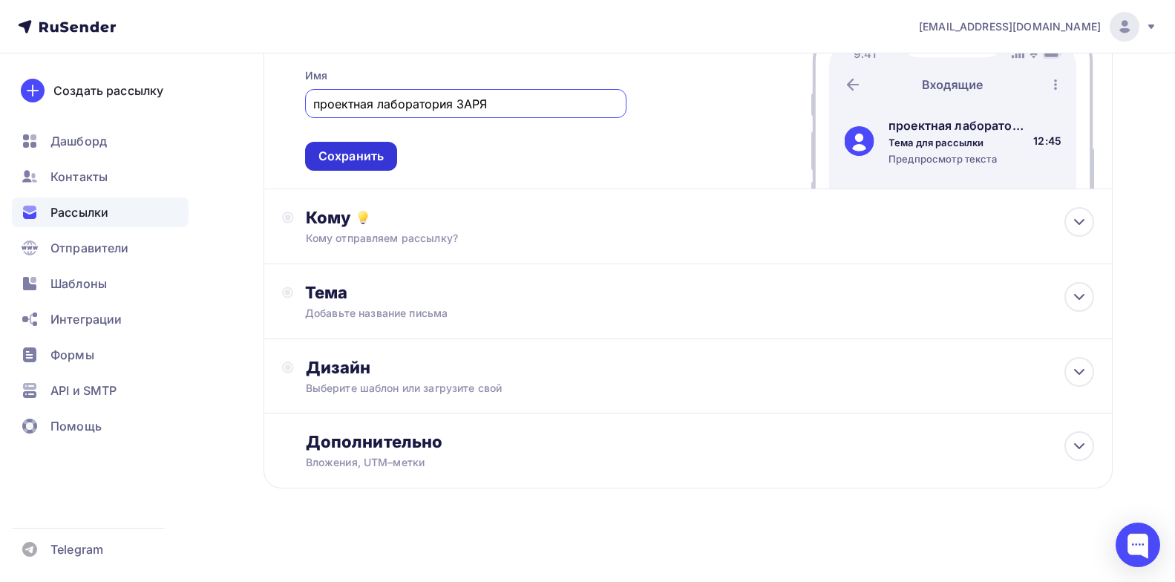
type input "проектная лаборатория ЗАРЯ"
click at [375, 152] on div "Сохранить" at bounding box center [350, 156] width 65 height 17
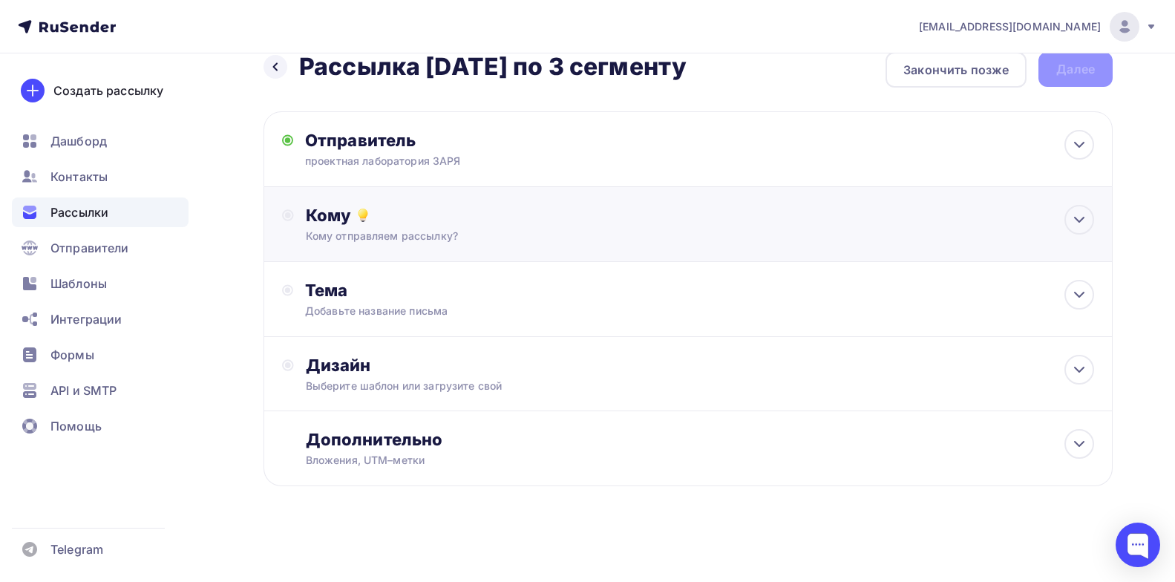
click at [404, 229] on div "Кому отправляем рассылку?" at bounding box center [660, 236] width 709 height 15
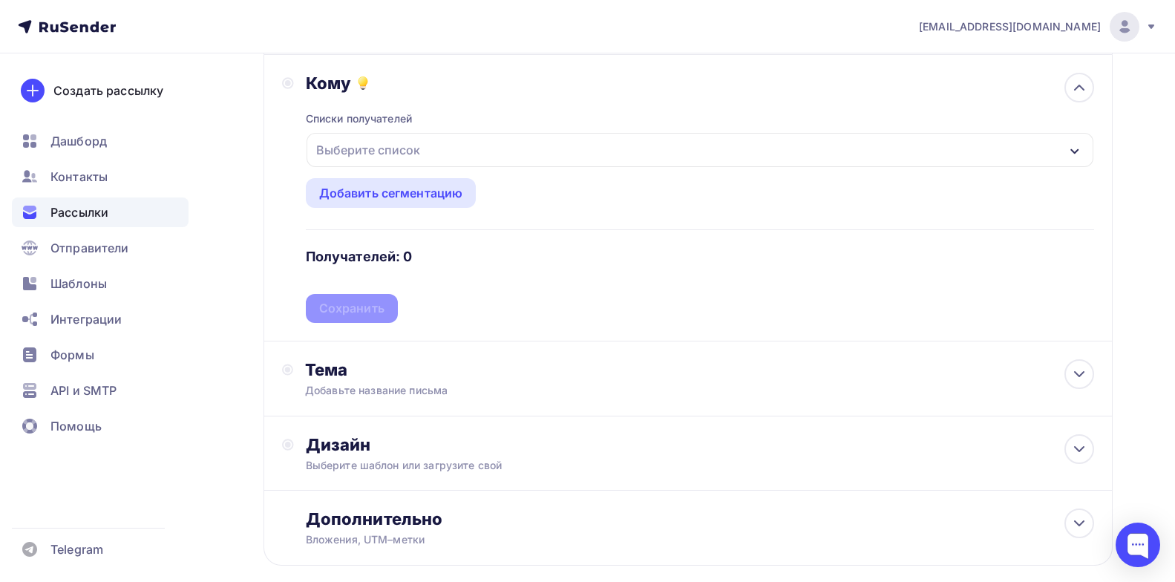
scroll to position [183, 0]
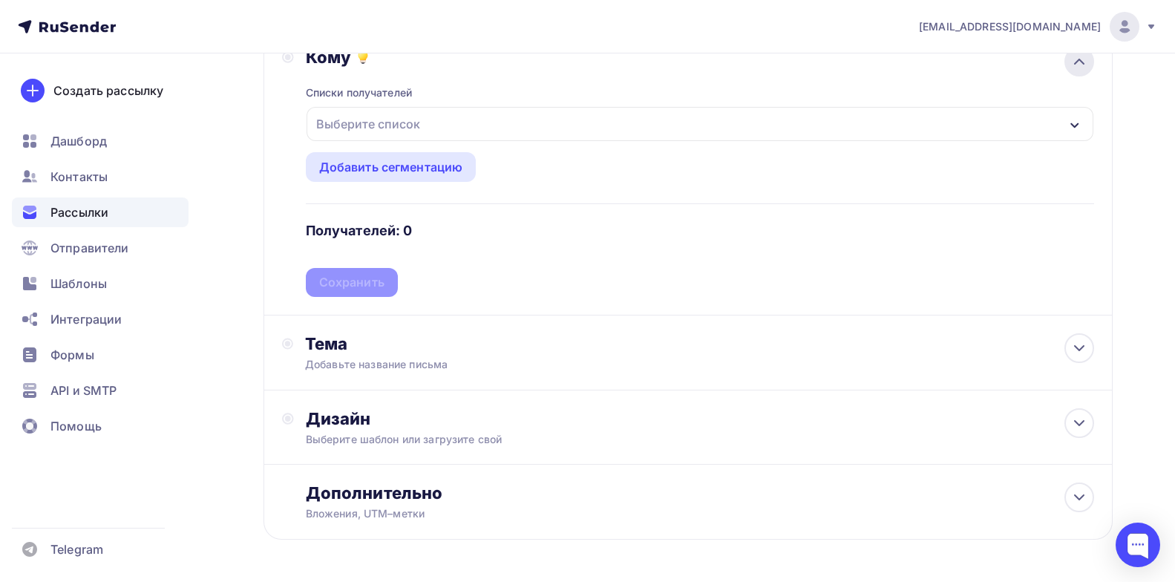
click at [1067, 59] on div at bounding box center [1079, 62] width 30 height 30
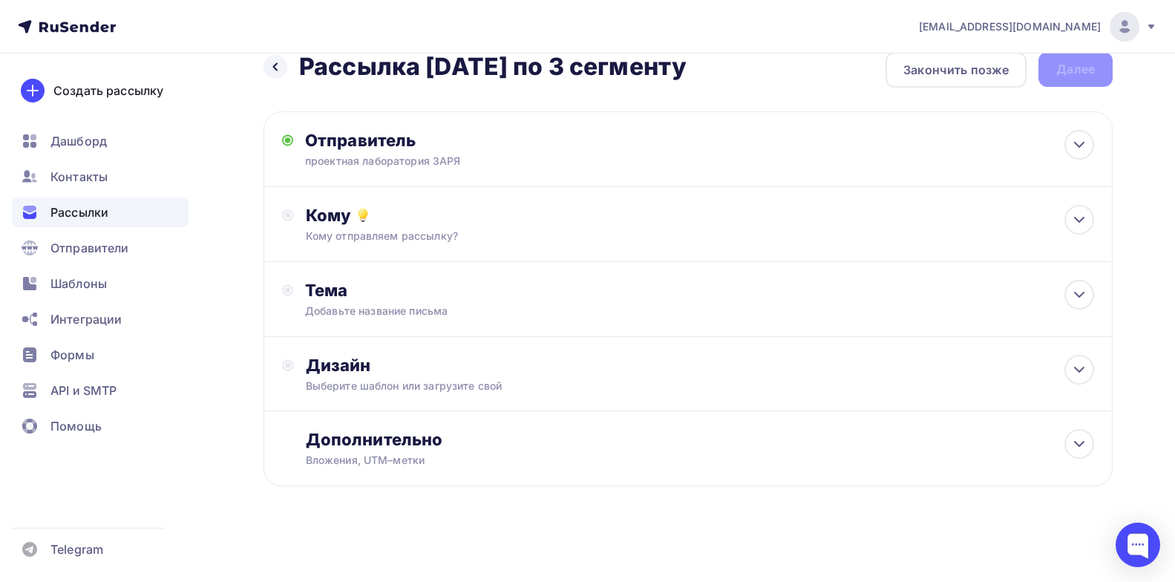
scroll to position [25, 0]
click at [407, 315] on div "Добавьте название письма" at bounding box center [437, 310] width 264 height 15
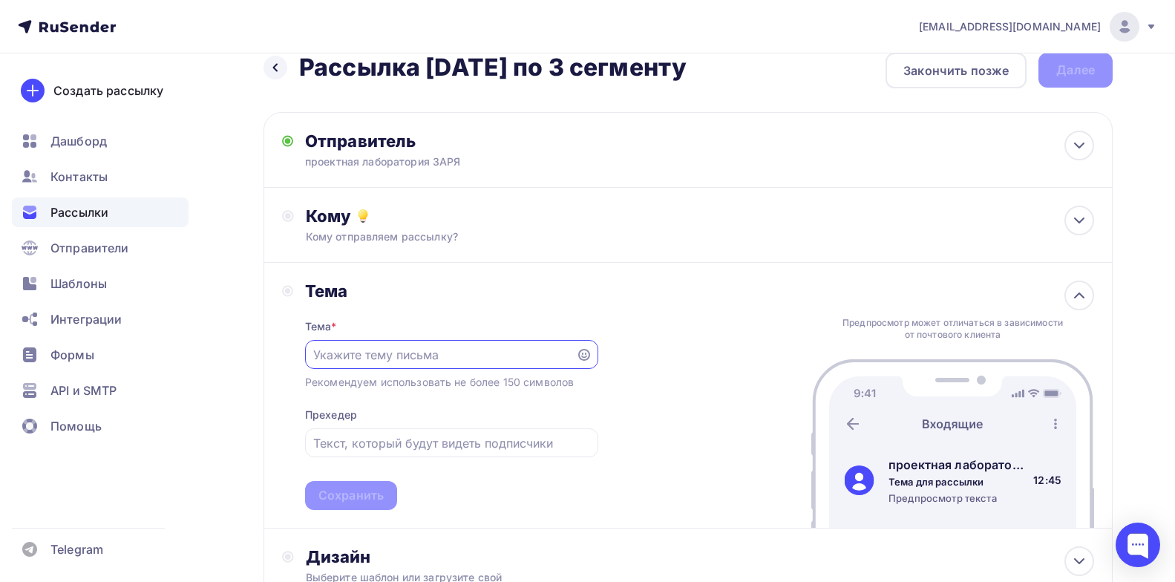
scroll to position [0, 0]
click at [364, 357] on input "text" at bounding box center [440, 355] width 254 height 18
paste input "“Ремесло и люди”, день третий - встречаемся через час!"
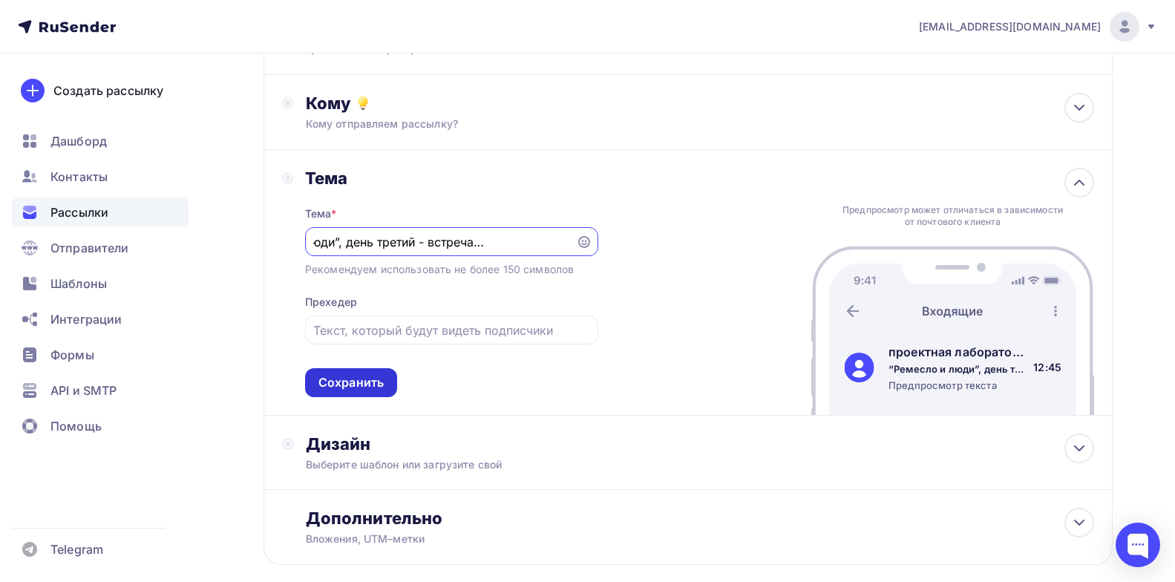
scroll to position [216, 0]
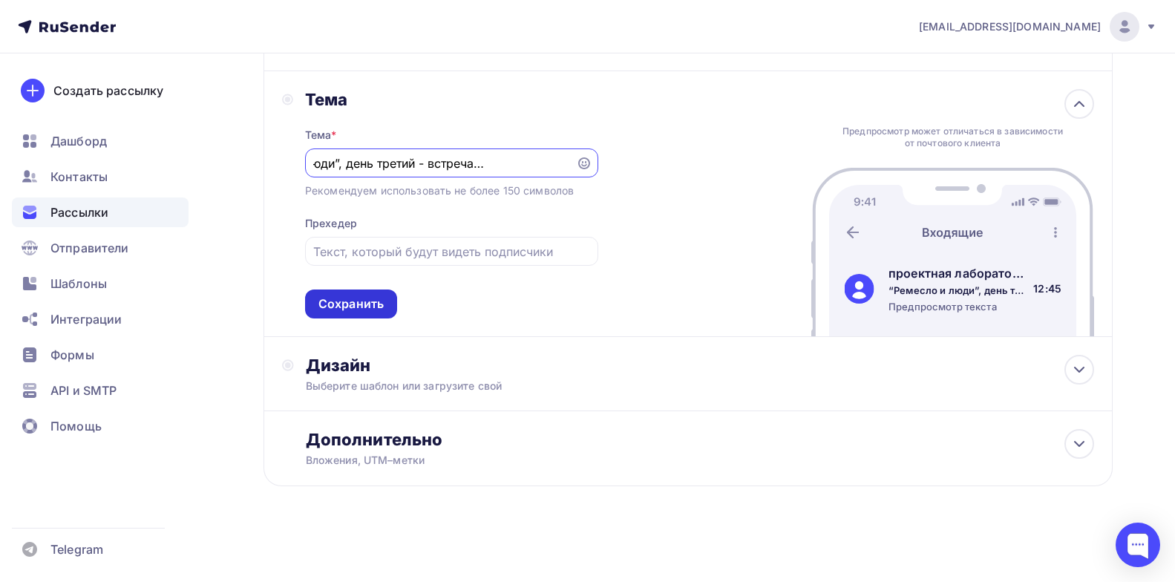
type input "“Ремесло и люди”, день третий - встречаемся через час!"
click at [374, 290] on div "Сохранить" at bounding box center [351, 303] width 92 height 29
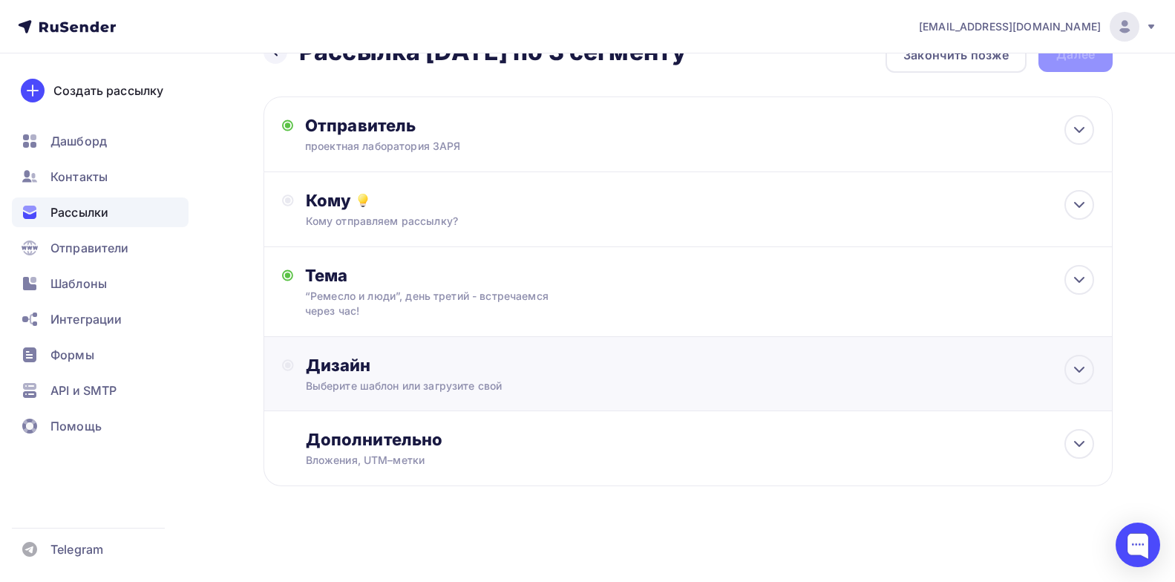
click at [429, 385] on div "Выберите шаблон или загрузите свой" at bounding box center [660, 385] width 709 height 15
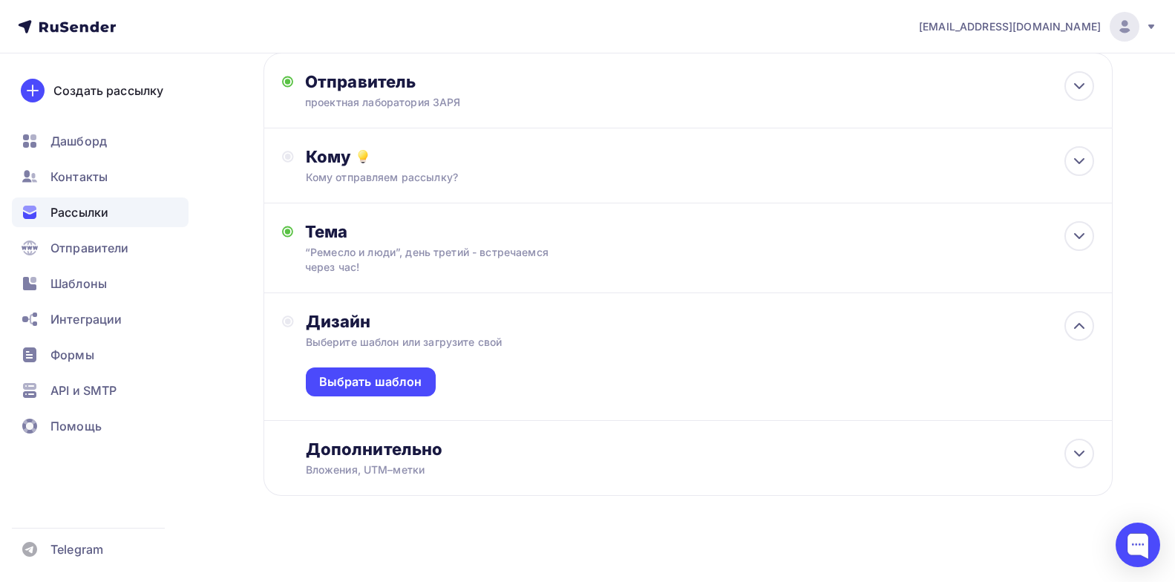
scroll to position [93, 0]
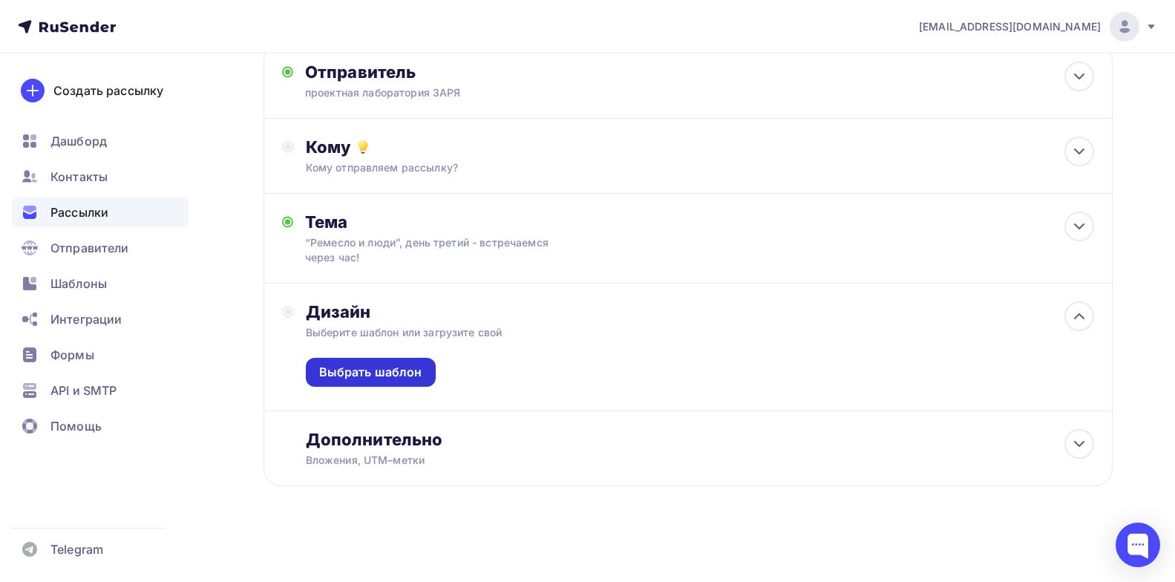
click at [398, 364] on div "Выбрать шаблон" at bounding box center [370, 372] width 103 height 17
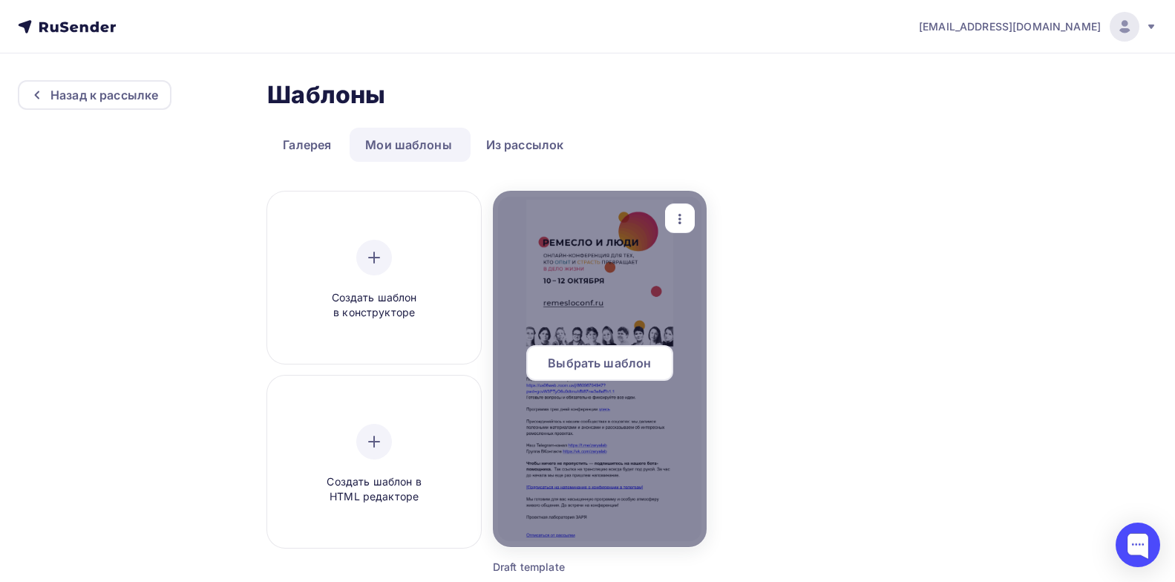
click at [608, 285] on div at bounding box center [600, 369] width 214 height 356
click at [597, 360] on span "Выбрать шаблон" at bounding box center [599, 363] width 103 height 18
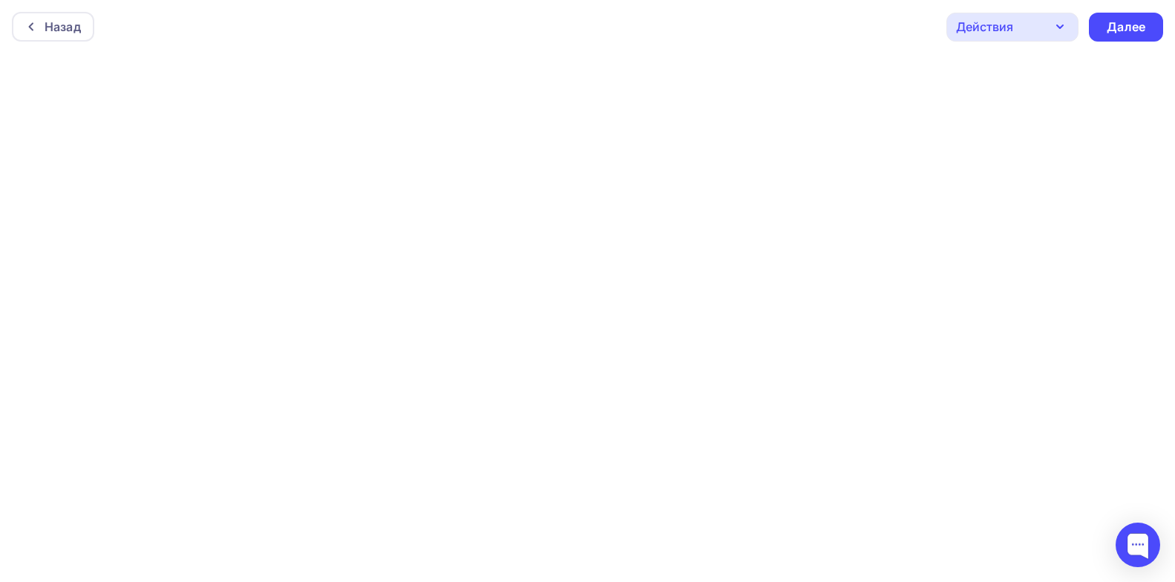
scroll to position [4, 0]
click at [1135, 18] on div "Далее" at bounding box center [1125, 23] width 39 height 17
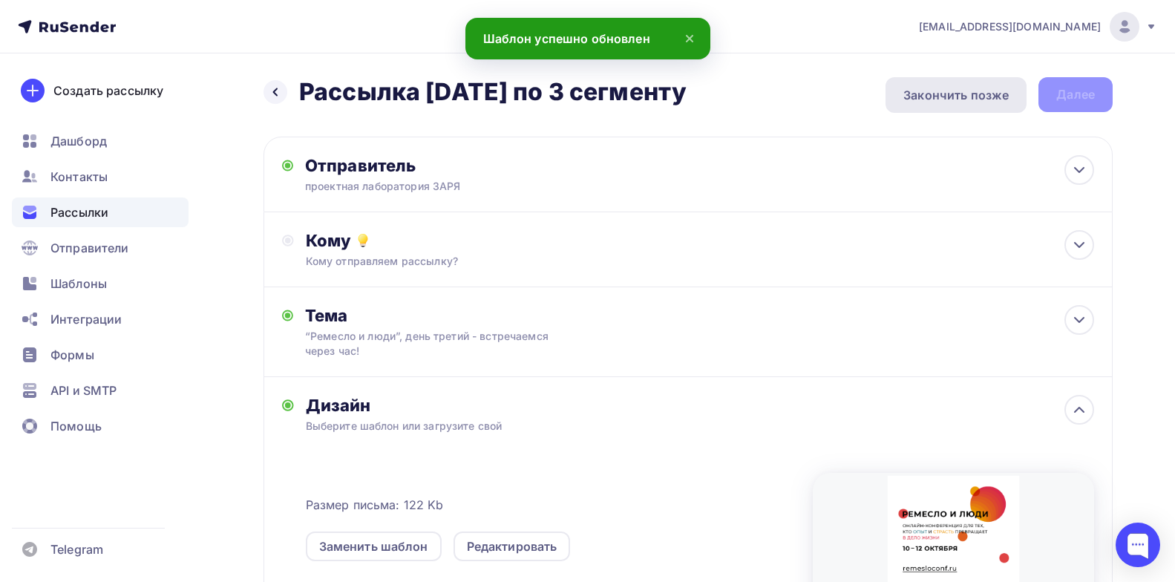
click at [996, 97] on div "Закончить позже" at bounding box center [955, 95] width 105 height 18
